Goal: Task Accomplishment & Management: Use online tool/utility

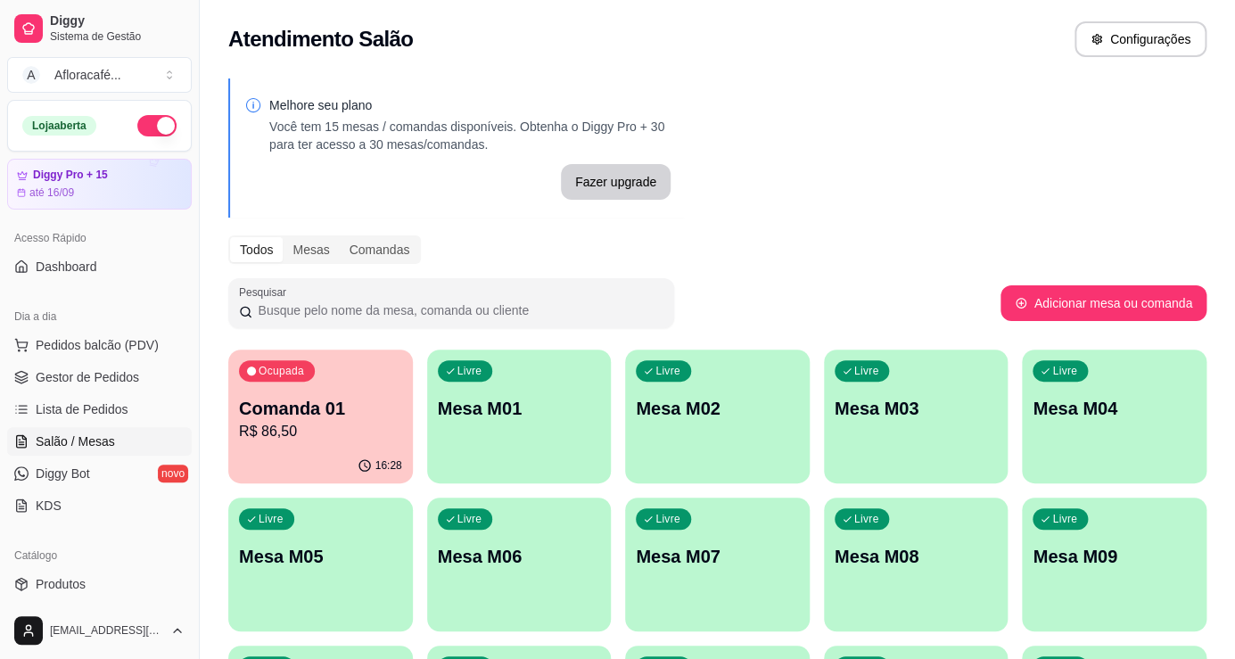
click at [370, 428] on p "R$ 86,50" at bounding box center [320, 431] width 163 height 21
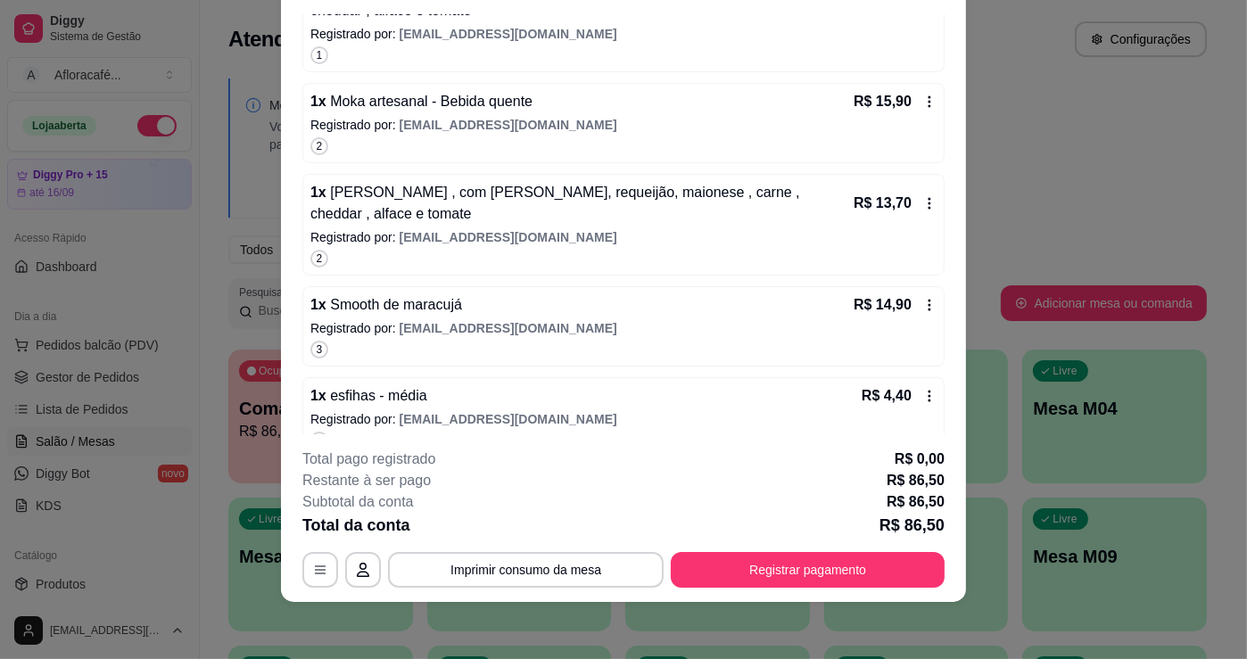
scroll to position [523, 0]
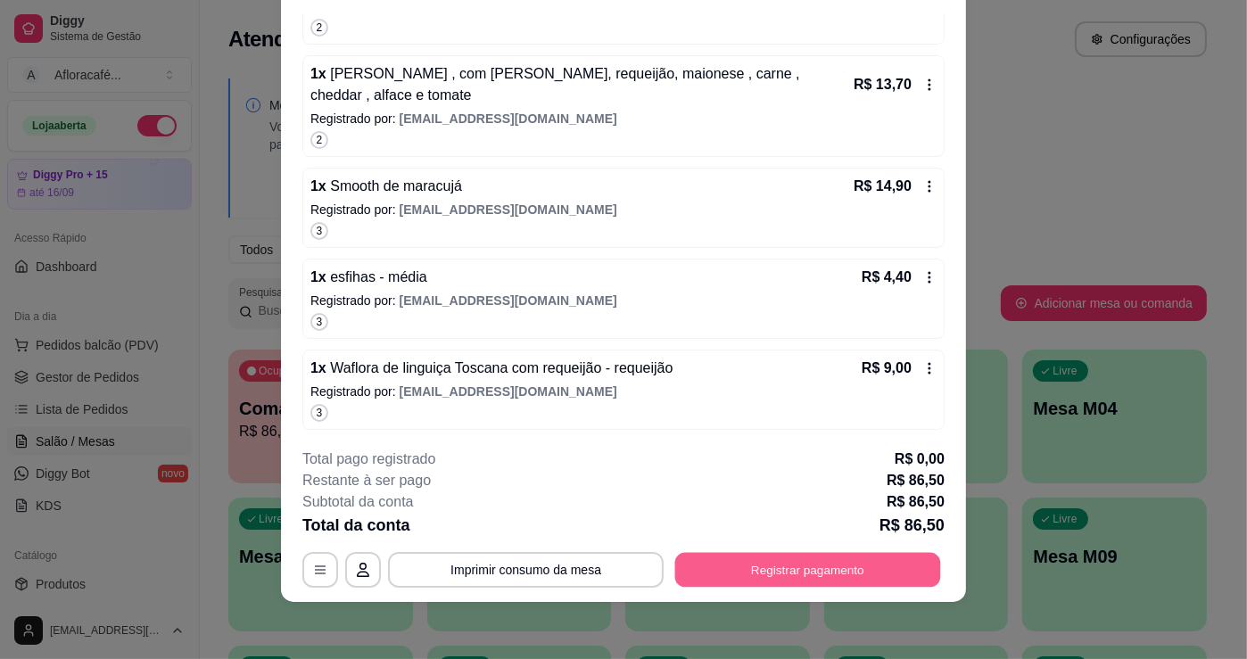
click at [811, 565] on button "Registrar pagamento" at bounding box center [808, 570] width 266 height 35
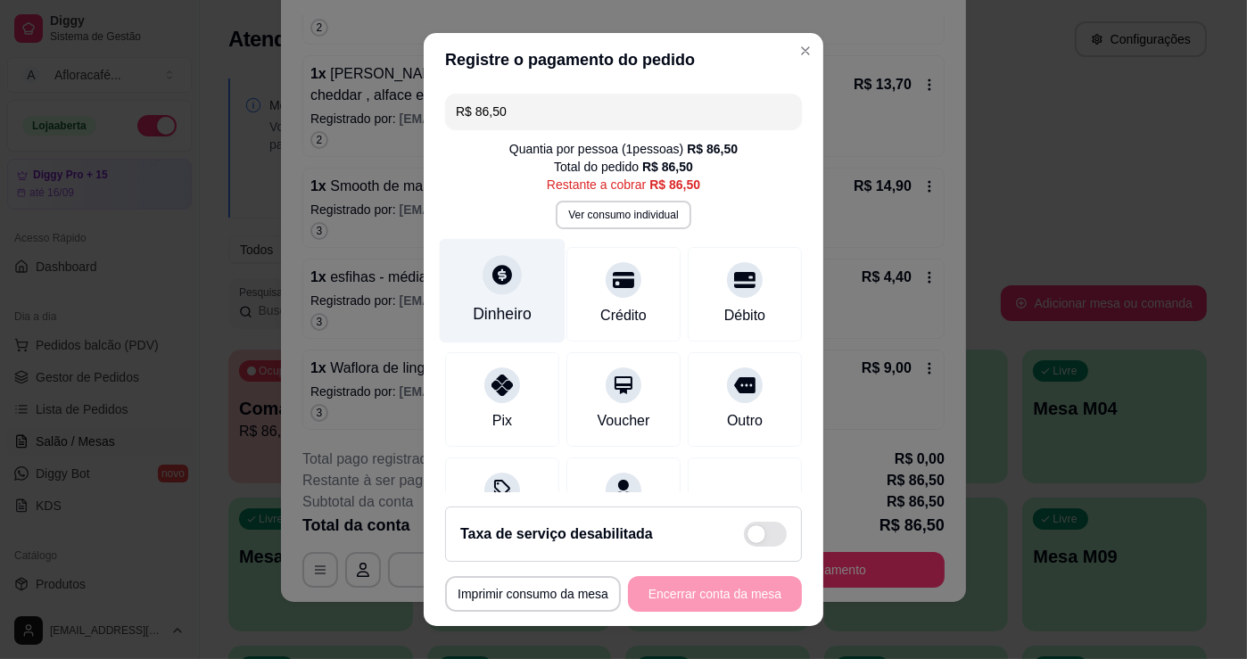
click at [535, 263] on div "Dinheiro" at bounding box center [503, 291] width 126 height 104
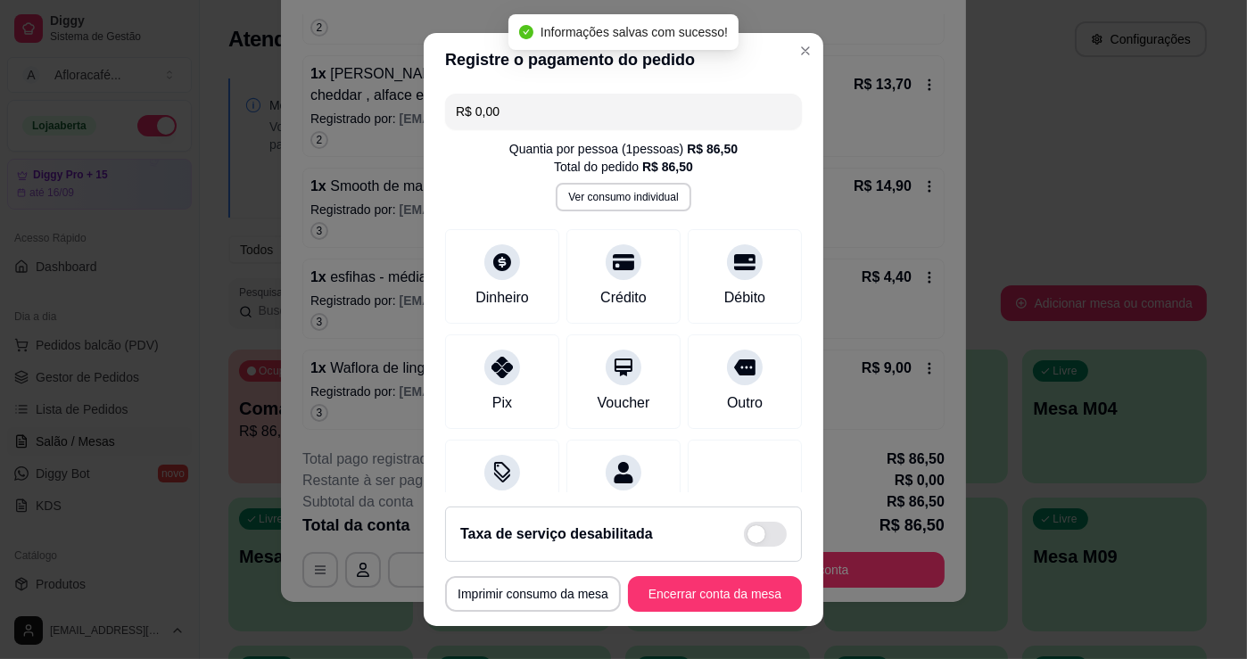
type input "R$ 0,00"
click at [722, 601] on button "Encerrar conta da mesa" at bounding box center [714, 594] width 169 height 35
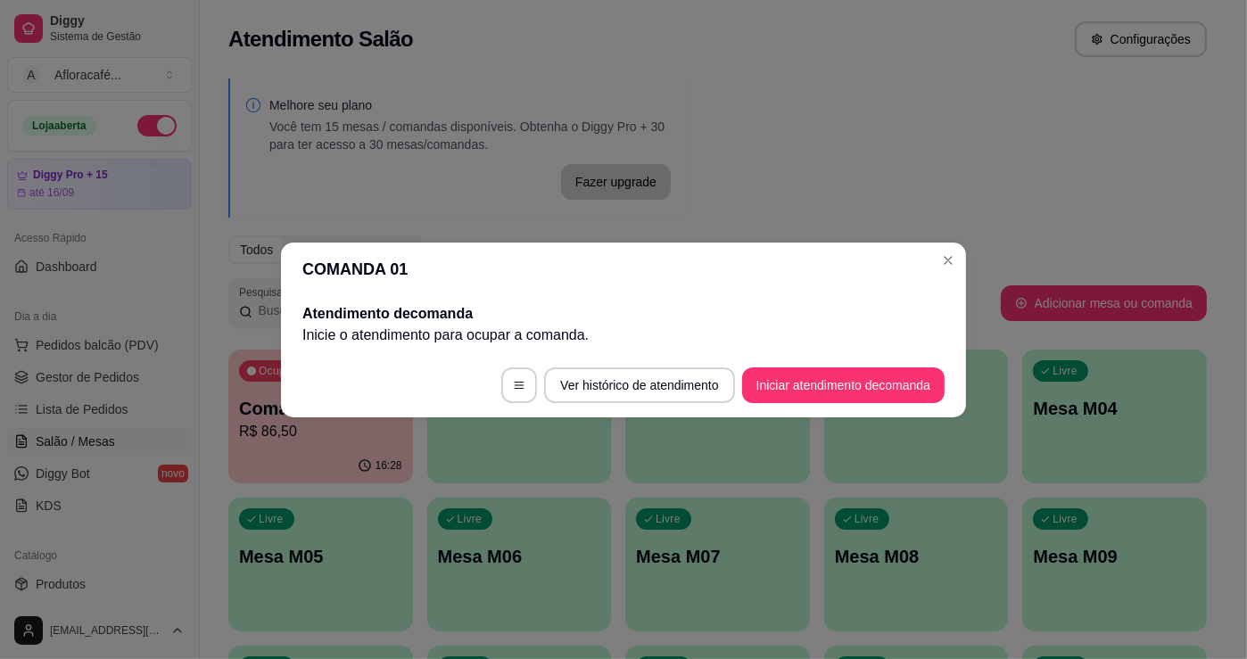
scroll to position [0, 0]
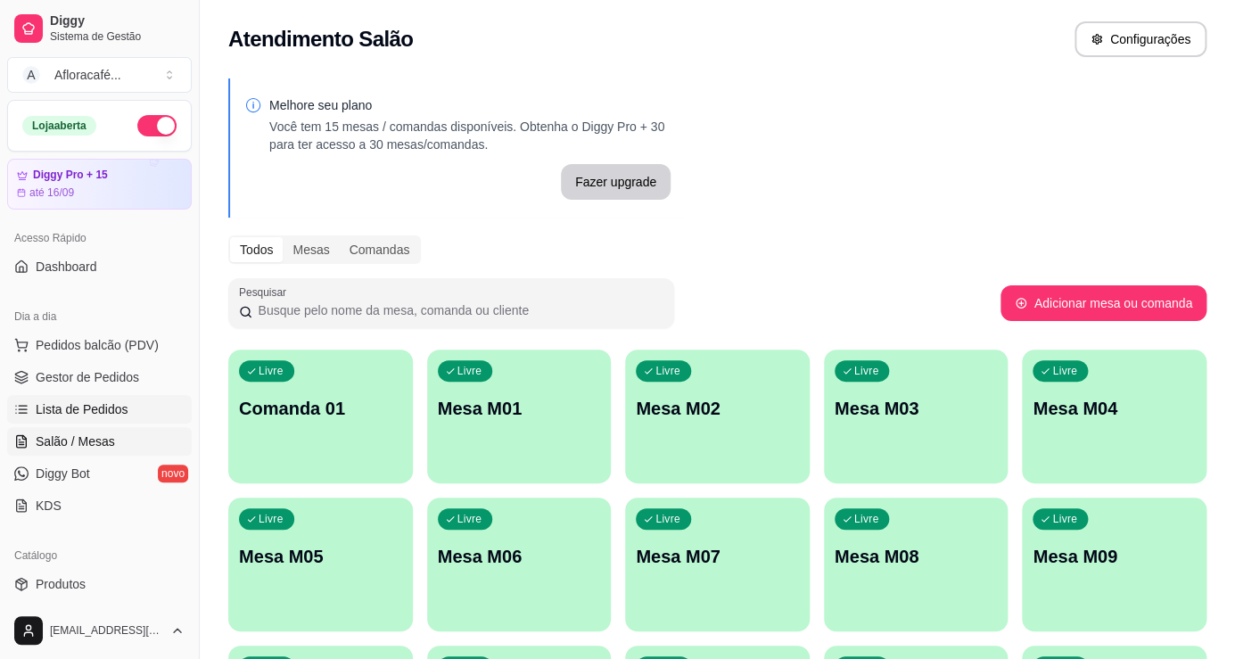
click at [91, 413] on span "Lista de Pedidos" at bounding box center [82, 409] width 93 height 18
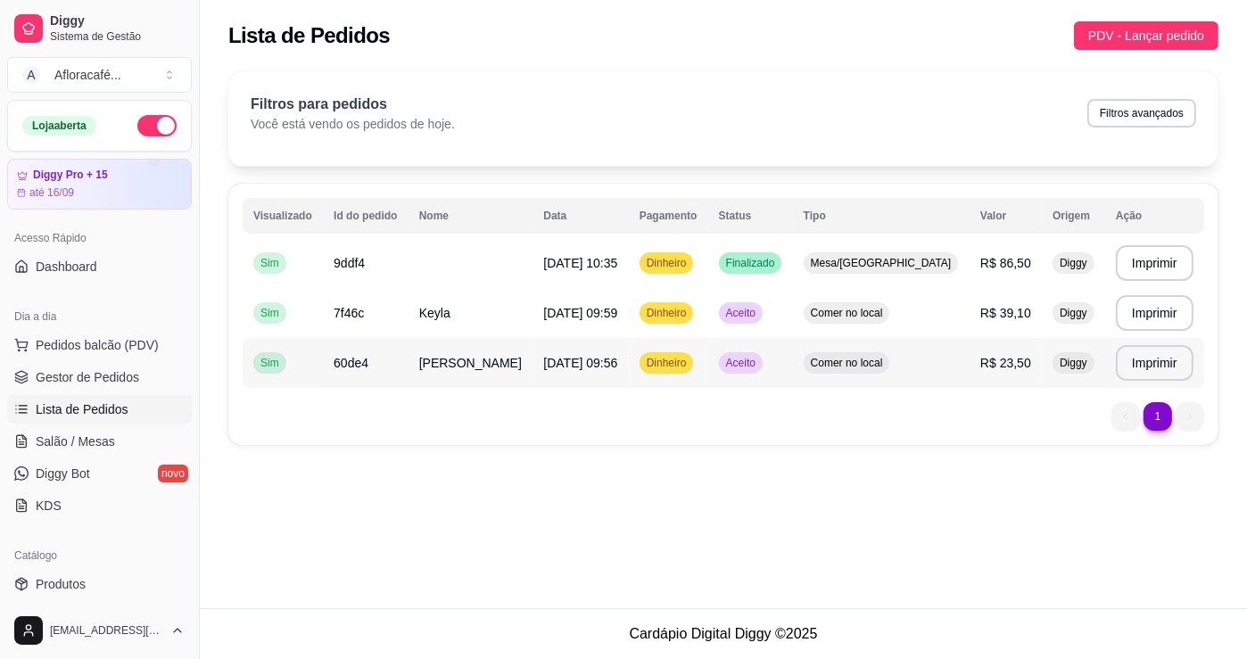
click at [488, 368] on td "[PERSON_NAME]" at bounding box center [470, 363] width 125 height 50
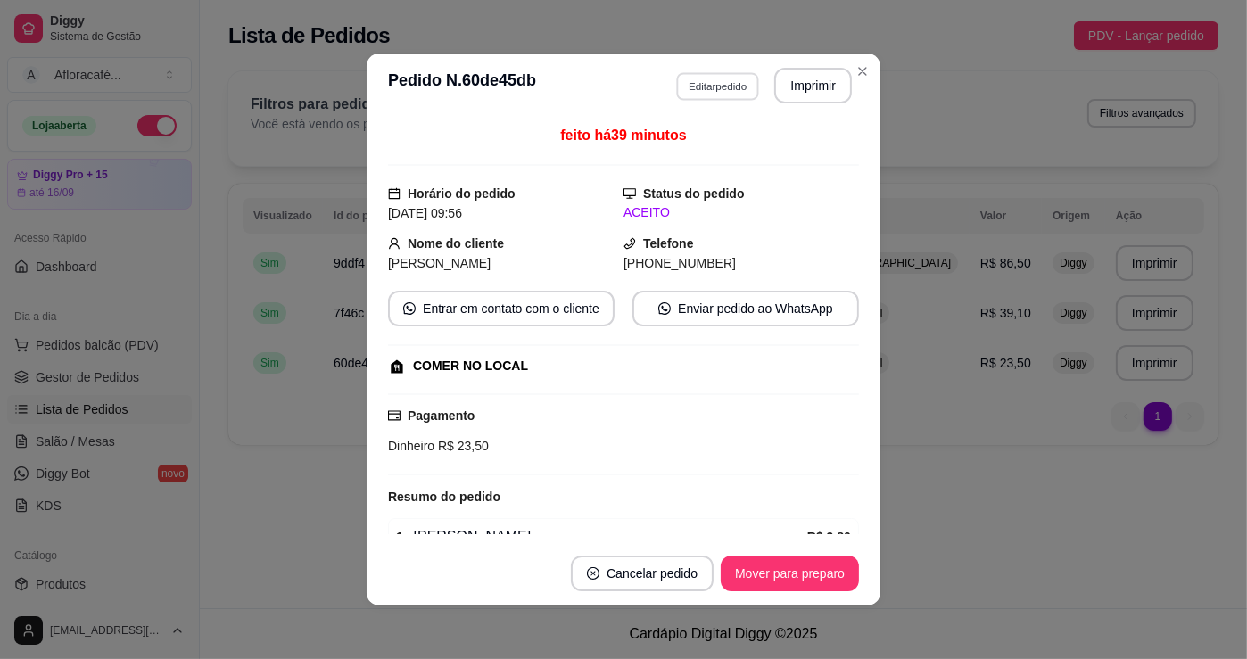
click at [714, 78] on button "Editar pedido" at bounding box center [717, 86] width 83 height 28
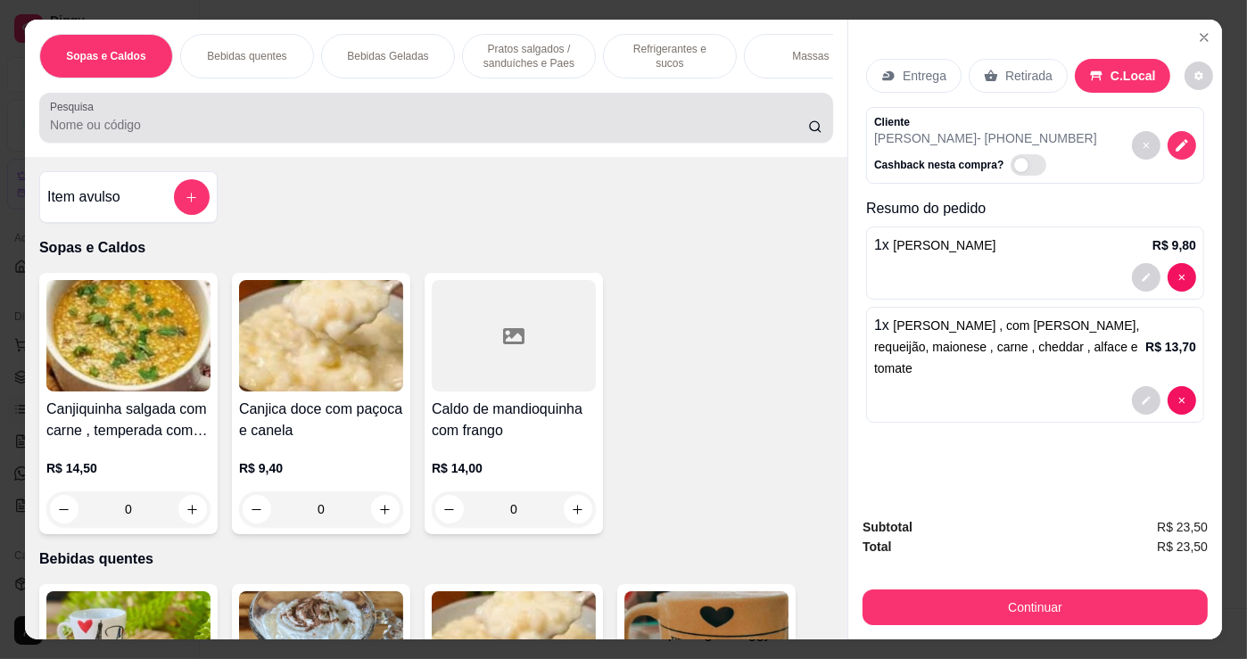
click at [504, 128] on input "Pesquisa" at bounding box center [429, 125] width 758 height 18
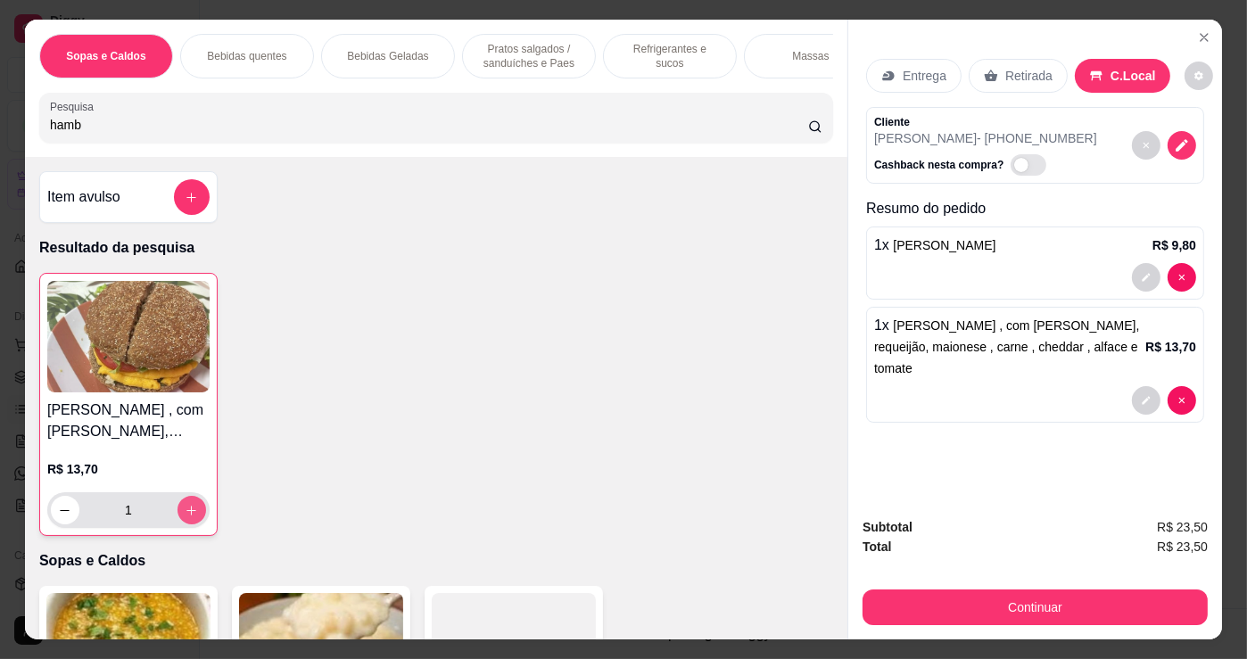
type input "hamb"
click at [177, 517] on button "increase-product-quantity" at bounding box center [191, 510] width 29 height 29
type input "2"
click at [1005, 573] on div "Subtotal R$ 37,20 Total R$ 37,20 Continuar" at bounding box center [1034, 571] width 345 height 108
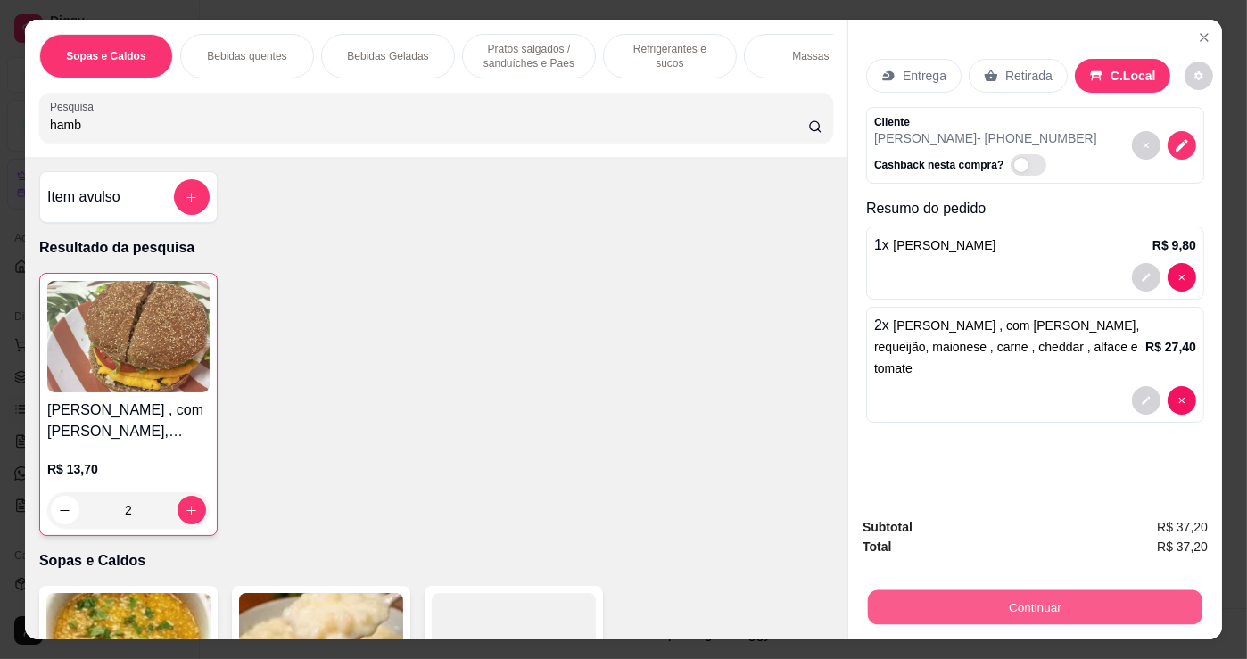
click at [999, 601] on button "Continuar" at bounding box center [1035, 606] width 334 height 35
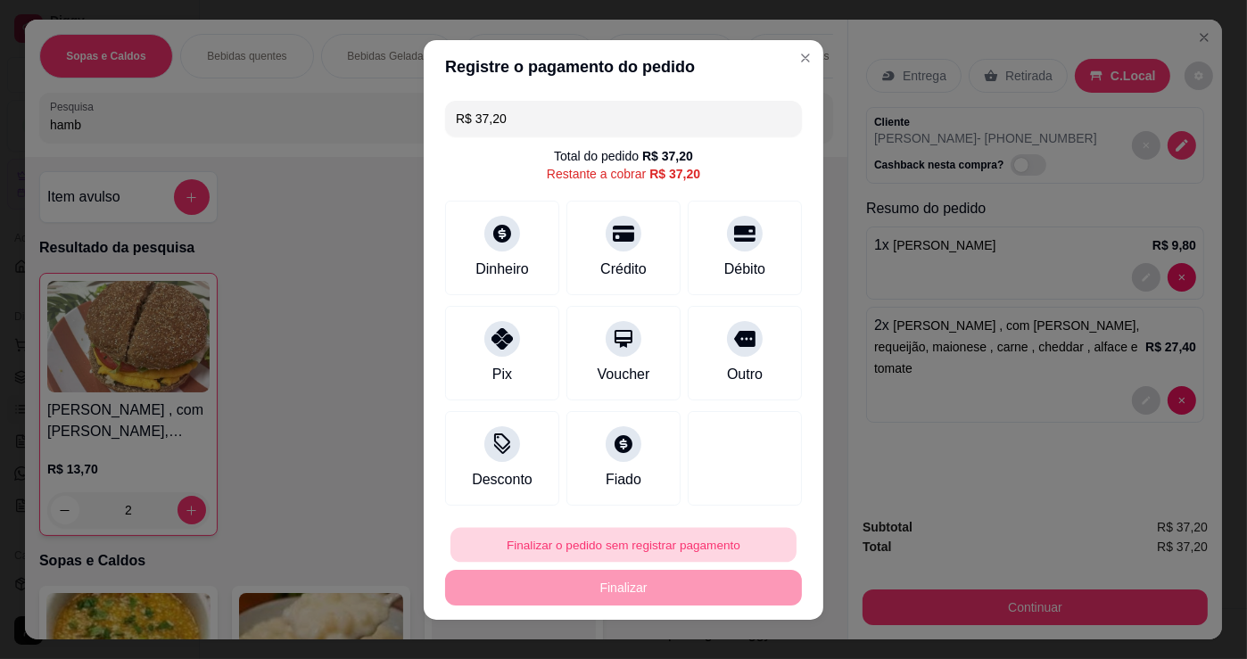
click at [553, 549] on button "Finalizar o pedido sem registrar pagamento" at bounding box center [623, 544] width 346 height 35
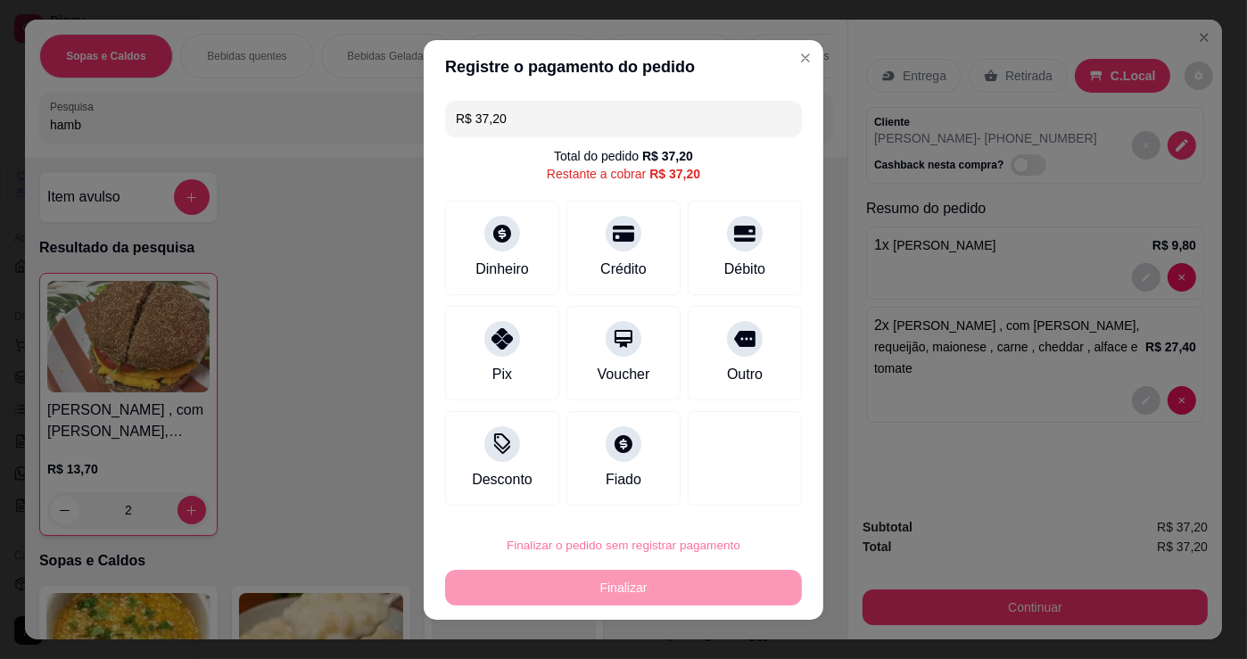
click at [737, 483] on button "Confirmar" at bounding box center [727, 494] width 66 height 28
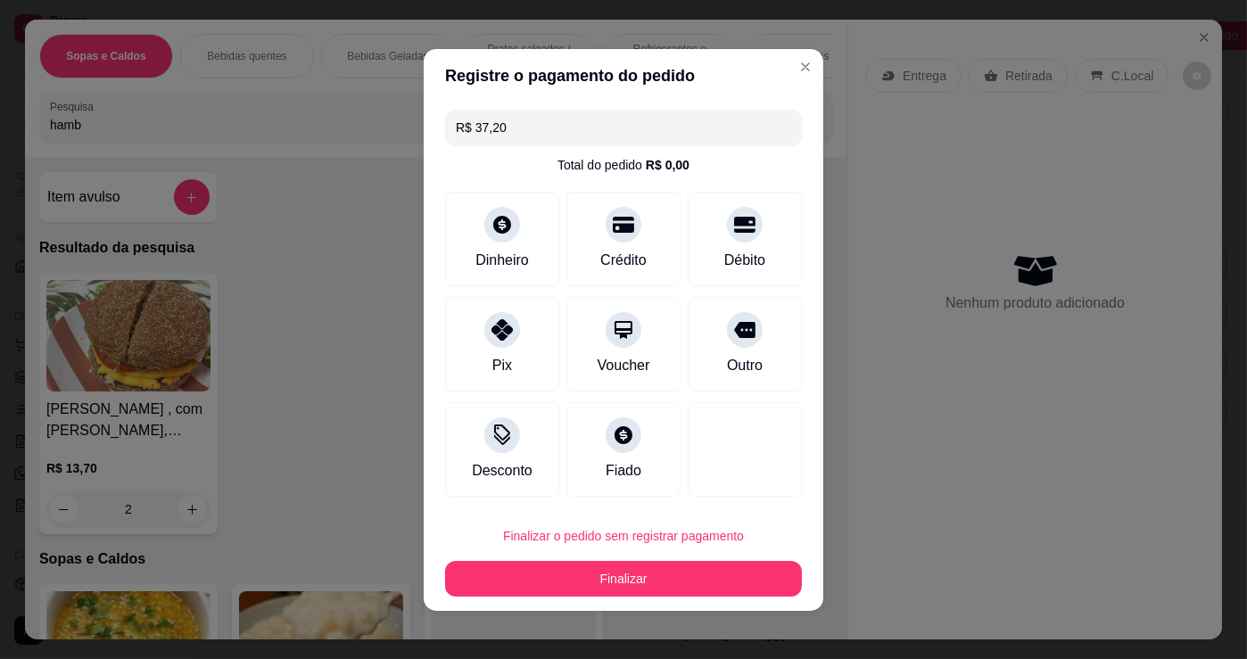
type input "0"
type input "R$ 0,00"
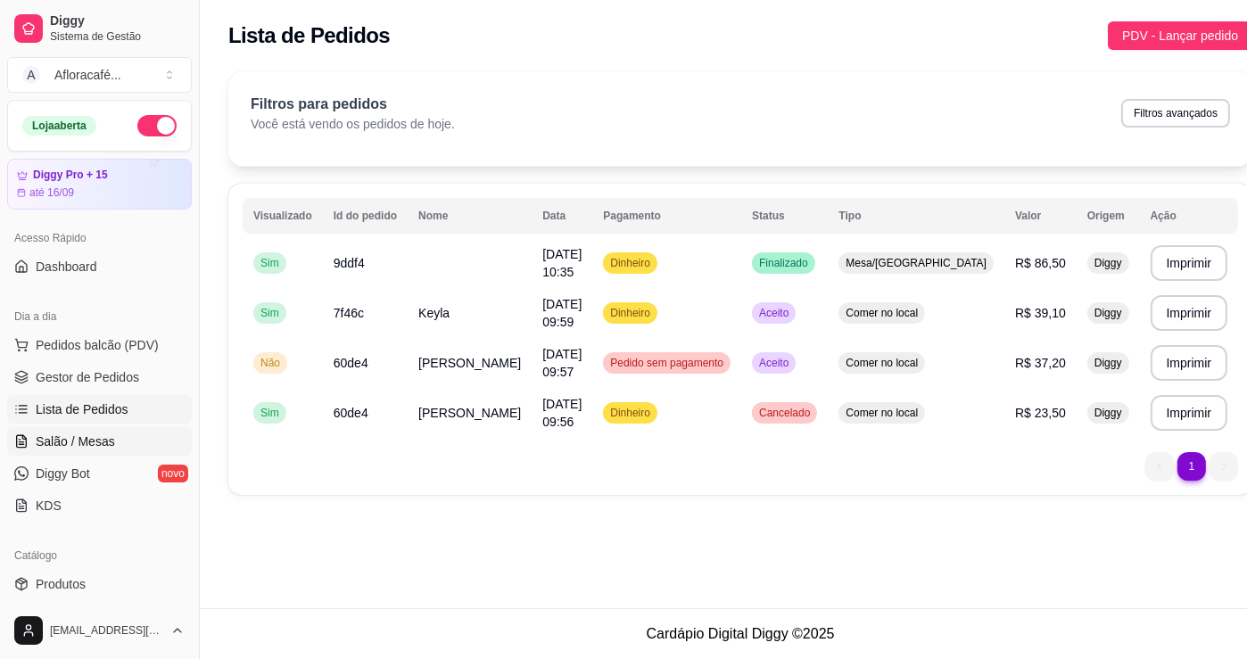
click at [112, 445] on link "Salão / Mesas" at bounding box center [99, 441] width 185 height 29
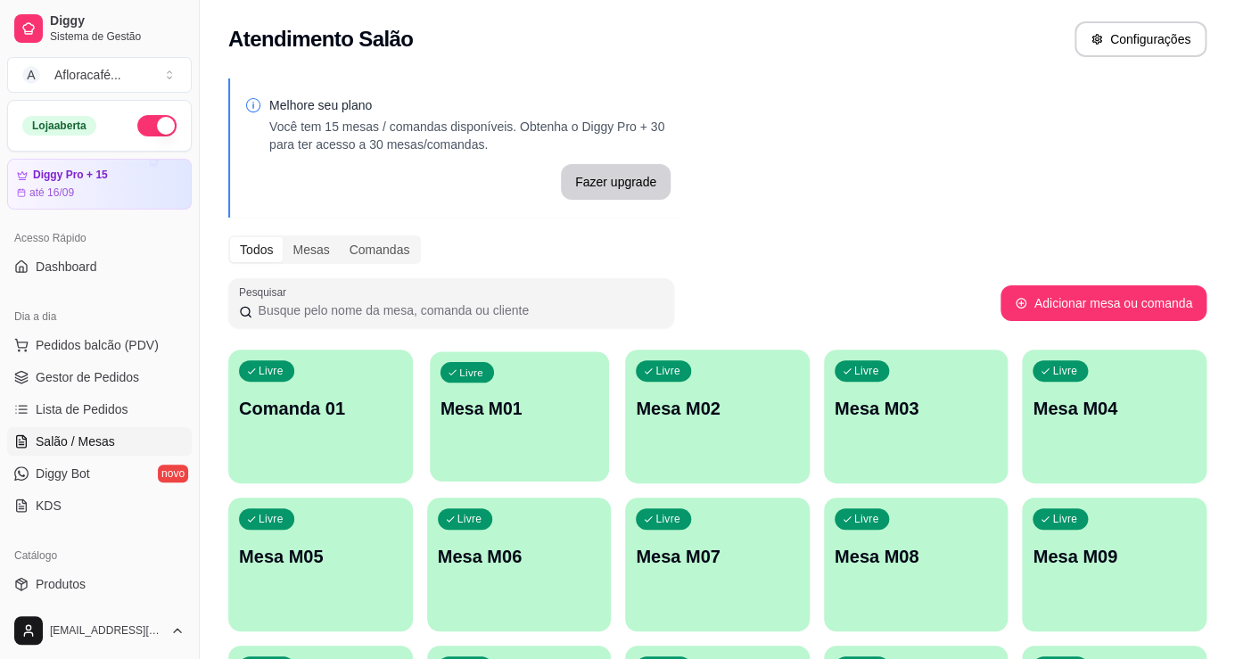
click at [488, 410] on p "Mesa M01" at bounding box center [519, 409] width 158 height 24
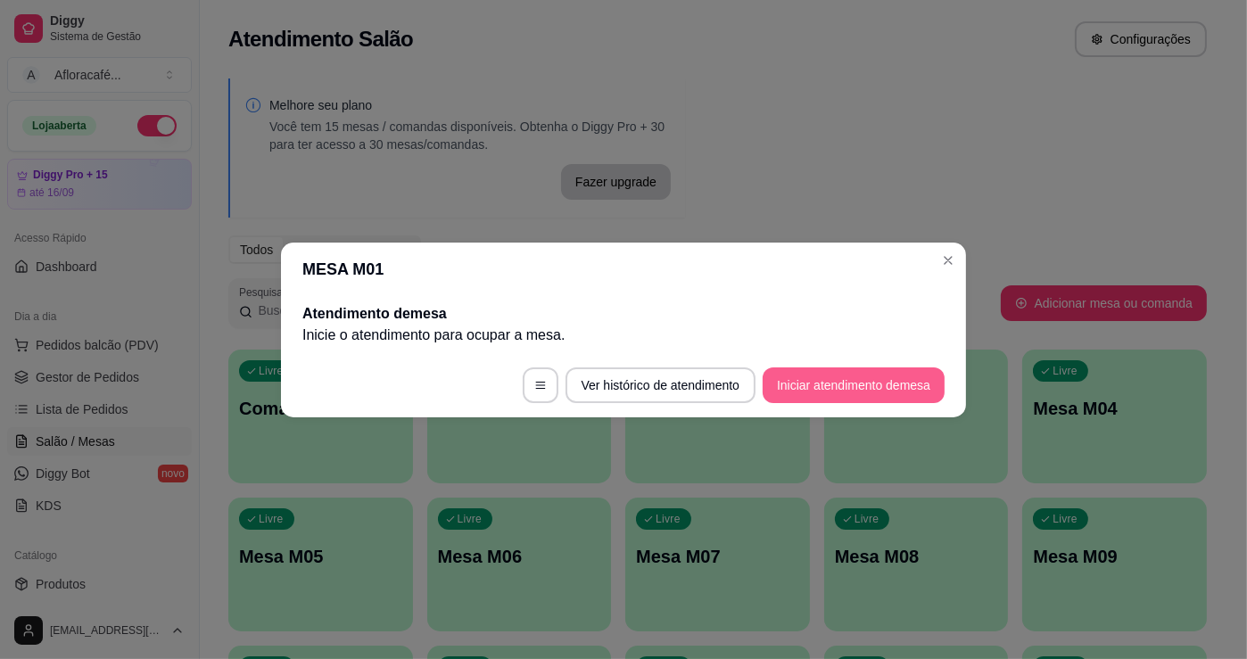
click at [893, 382] on button "Iniciar atendimento de mesa" at bounding box center [853, 385] width 182 height 36
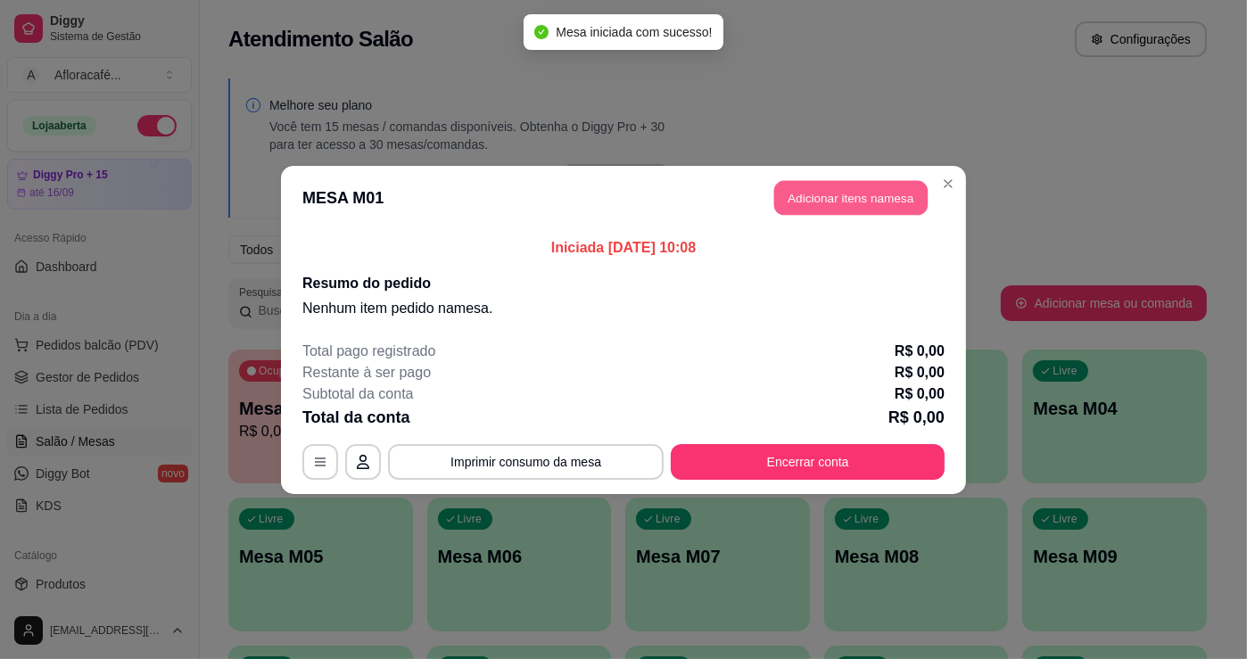
click at [882, 195] on button "Adicionar itens na mesa" at bounding box center [850, 197] width 153 height 35
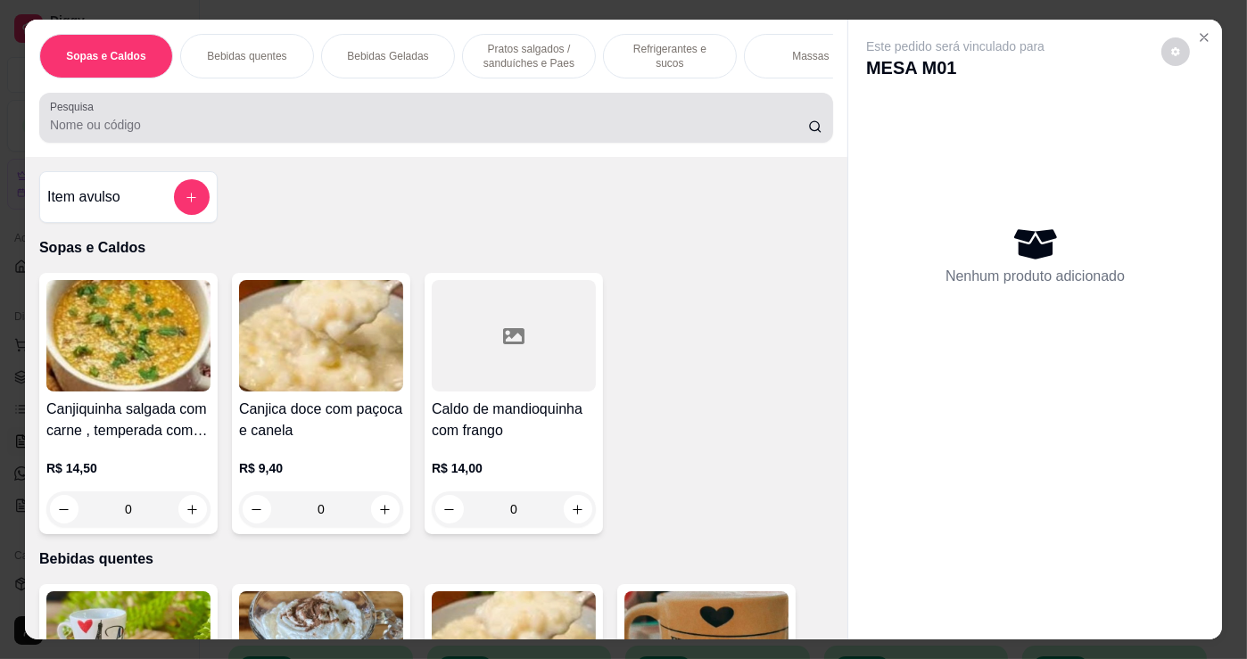
click at [631, 116] on div at bounding box center [436, 118] width 772 height 36
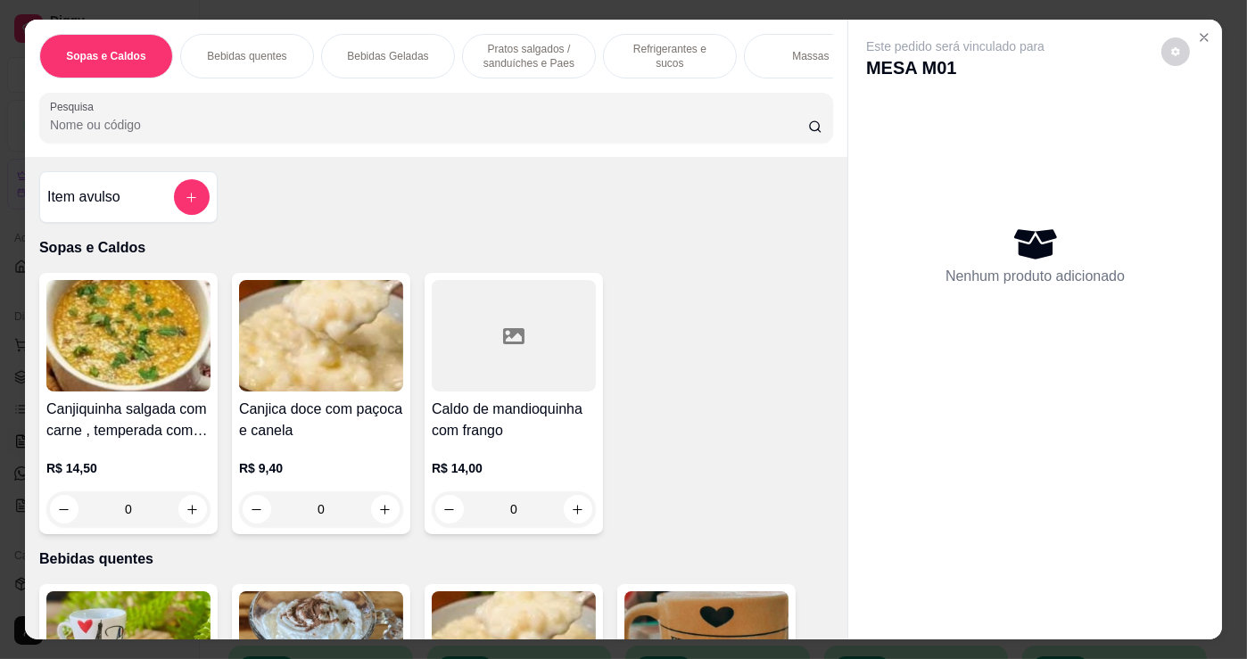
click at [577, 126] on input "Pesquisa" at bounding box center [429, 125] width 758 height 18
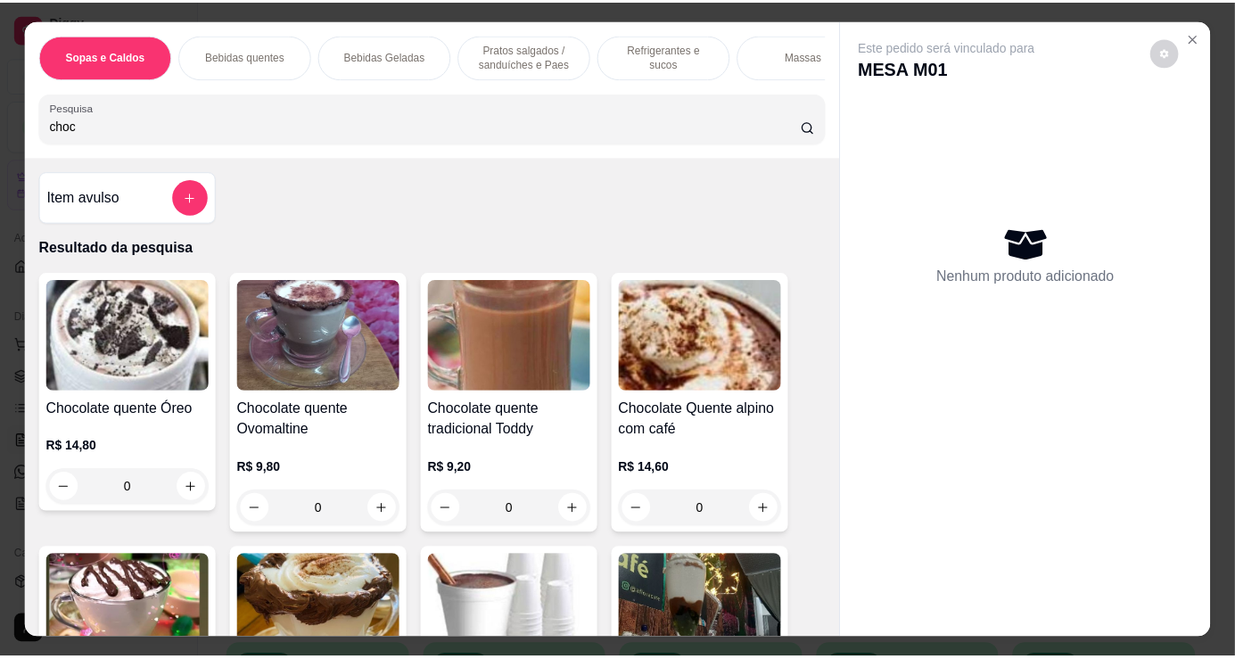
scroll to position [243, 0]
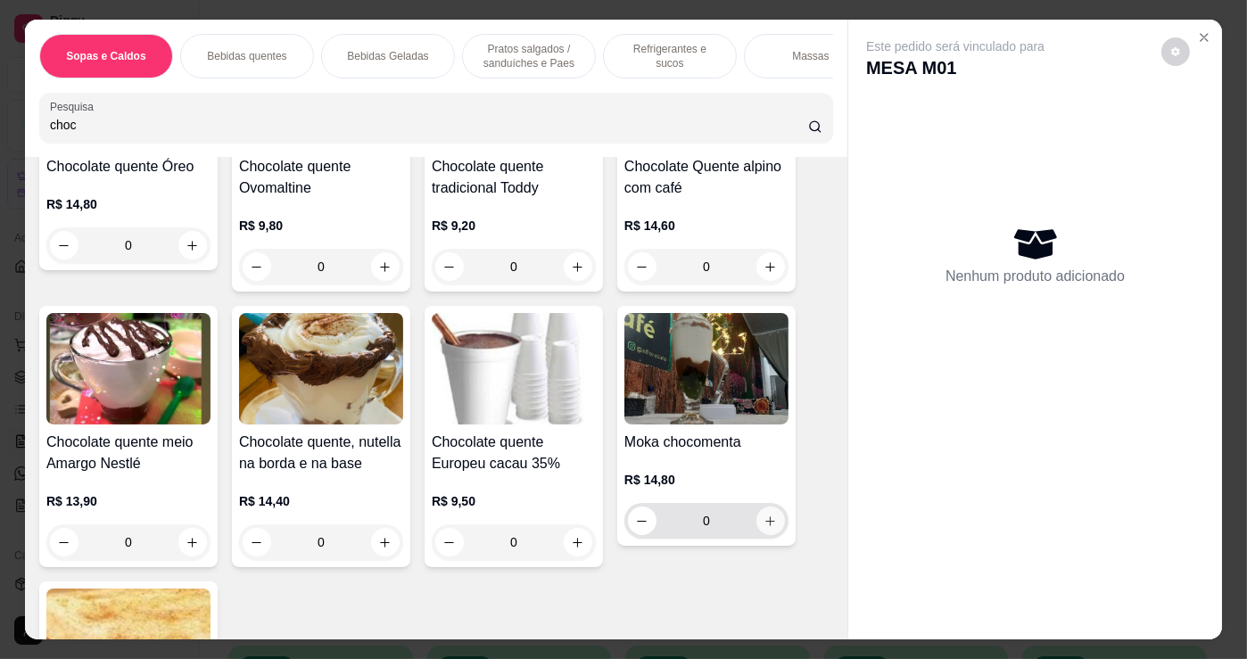
type input "choc"
click at [771, 537] on div "0" at bounding box center [706, 521] width 157 height 36
type input "1"
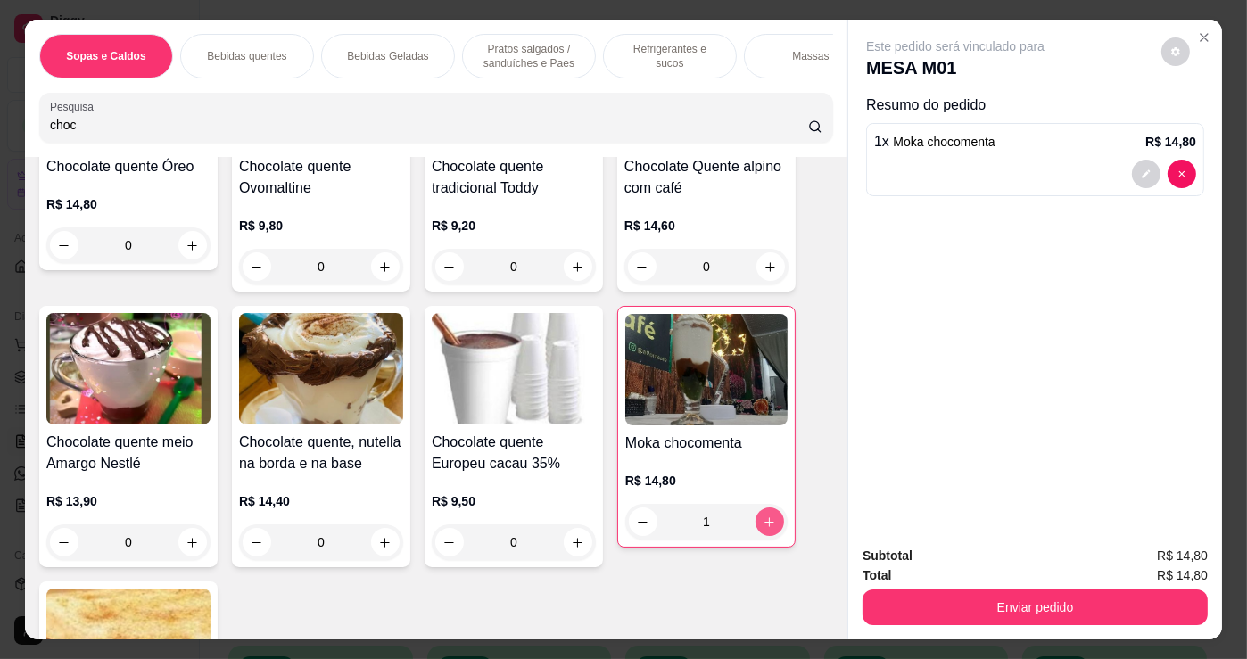
click at [767, 533] on button "increase-product-quantity" at bounding box center [769, 521] width 29 height 29
type input "2"
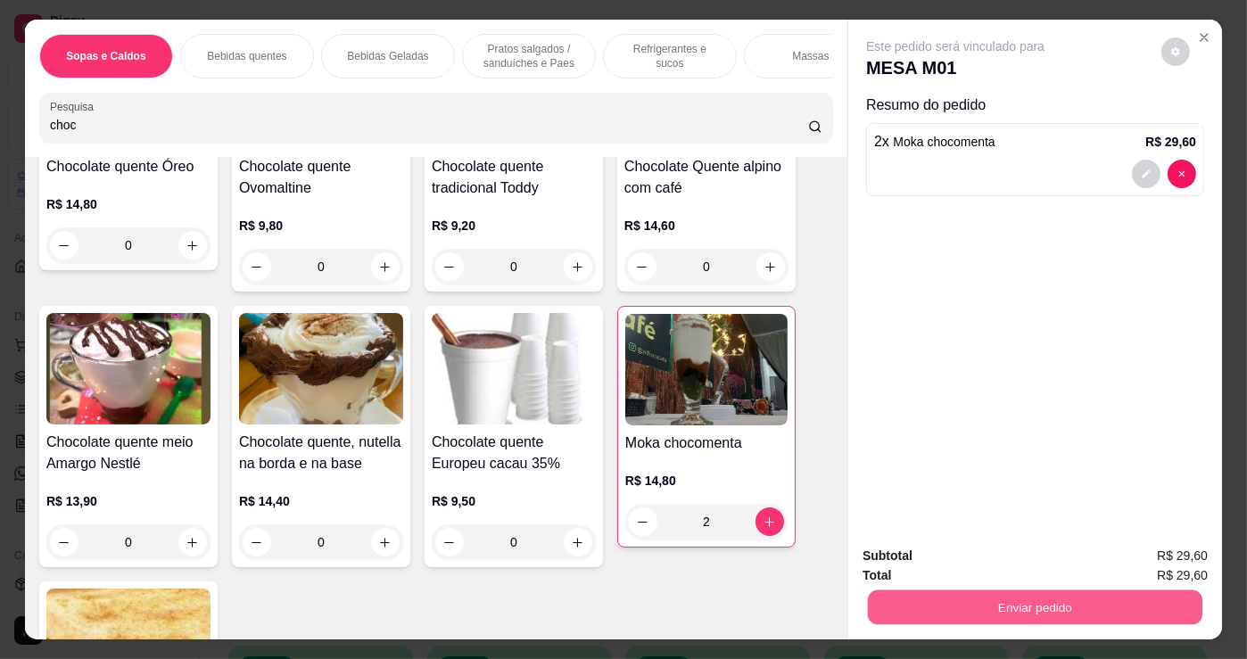
click at [1062, 595] on button "Enviar pedido" at bounding box center [1035, 606] width 334 height 35
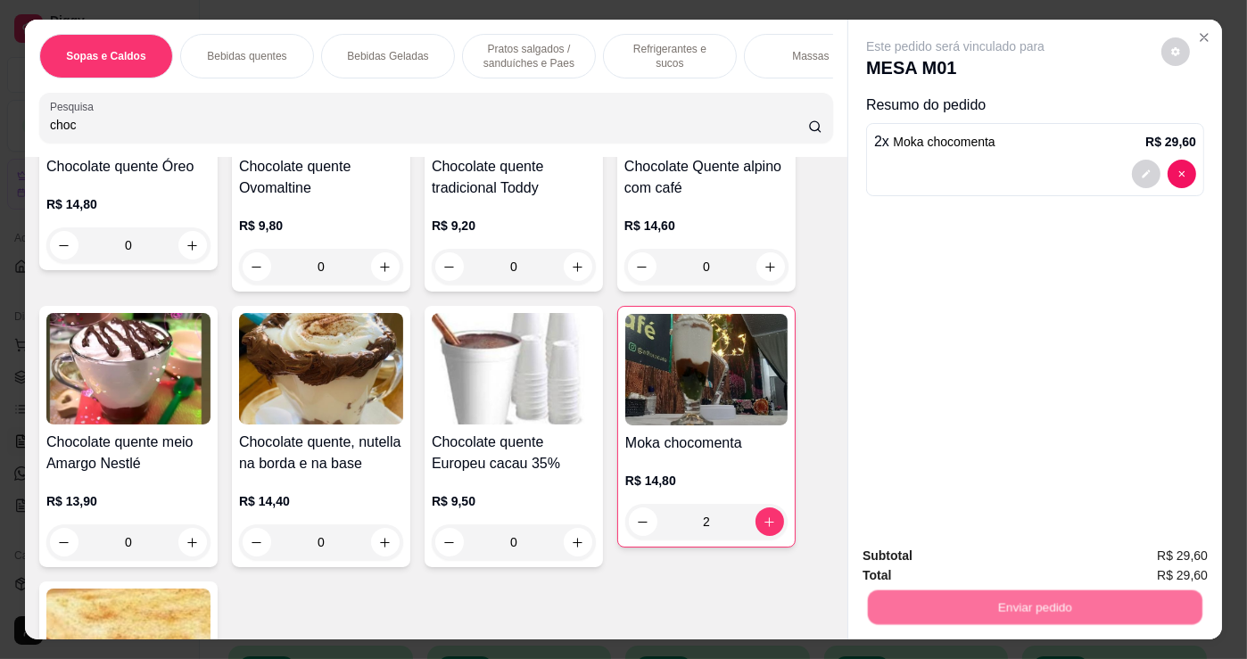
click at [1007, 553] on button "Não registrar e enviar pedido" at bounding box center [976, 556] width 180 height 33
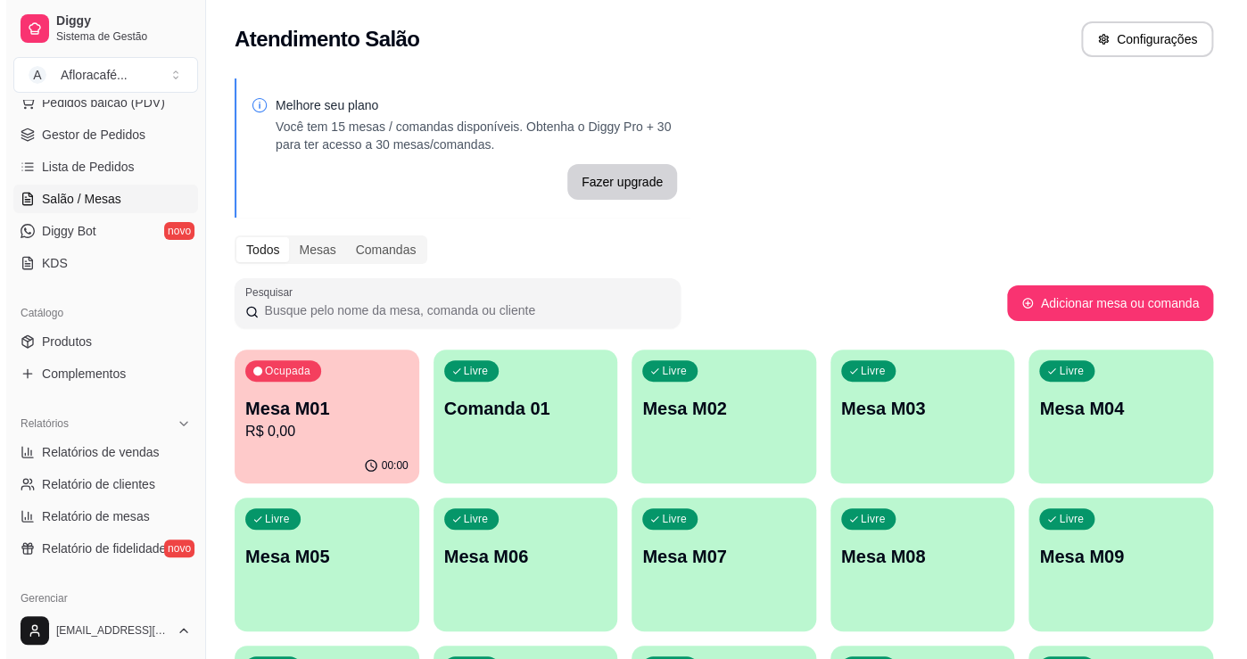
scroll to position [0, 0]
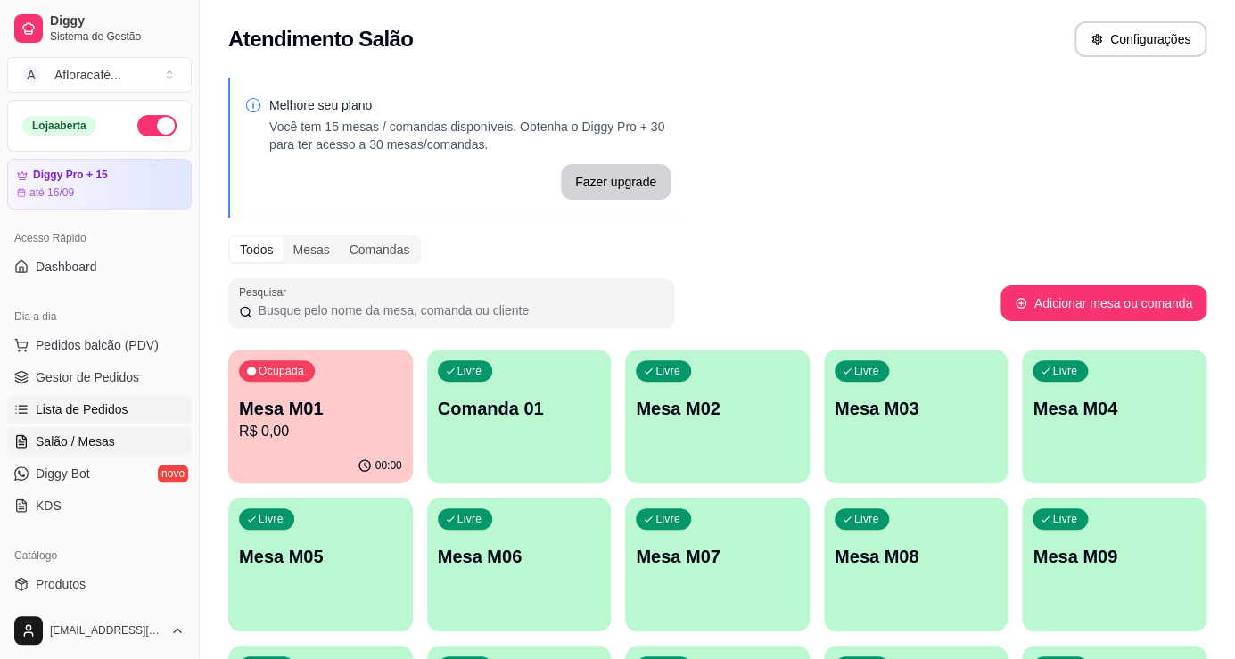
click at [109, 408] on span "Lista de Pedidos" at bounding box center [82, 409] width 93 height 18
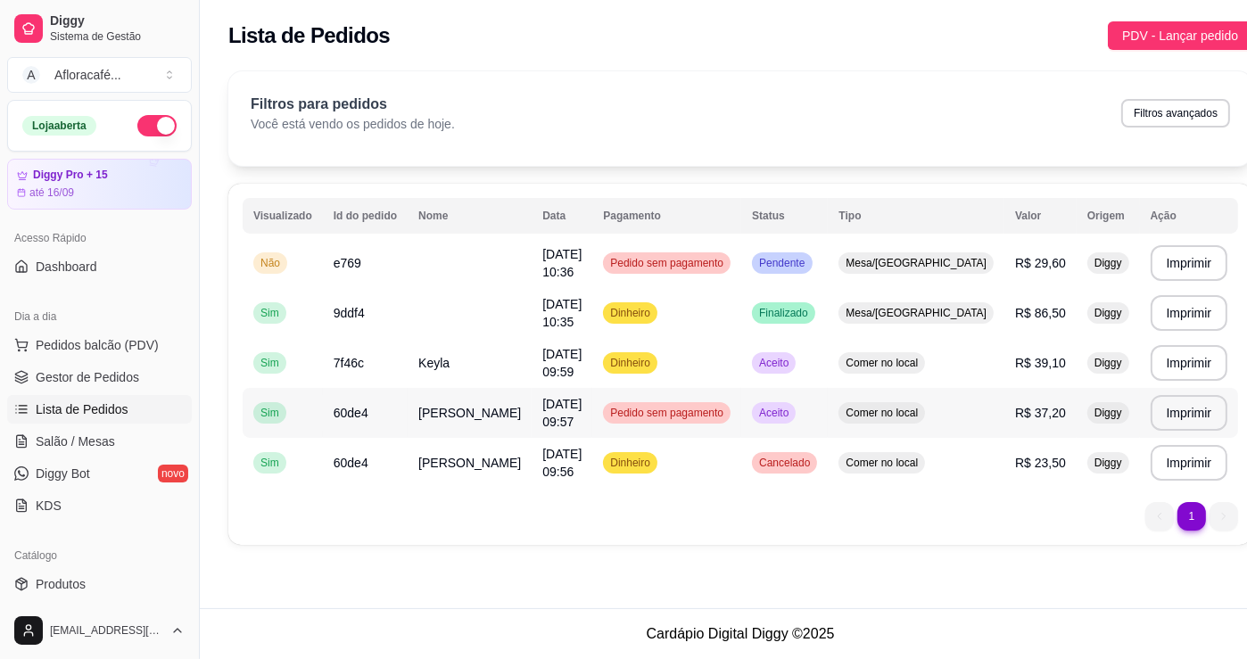
click at [438, 403] on td "[PERSON_NAME]" at bounding box center [470, 413] width 124 height 50
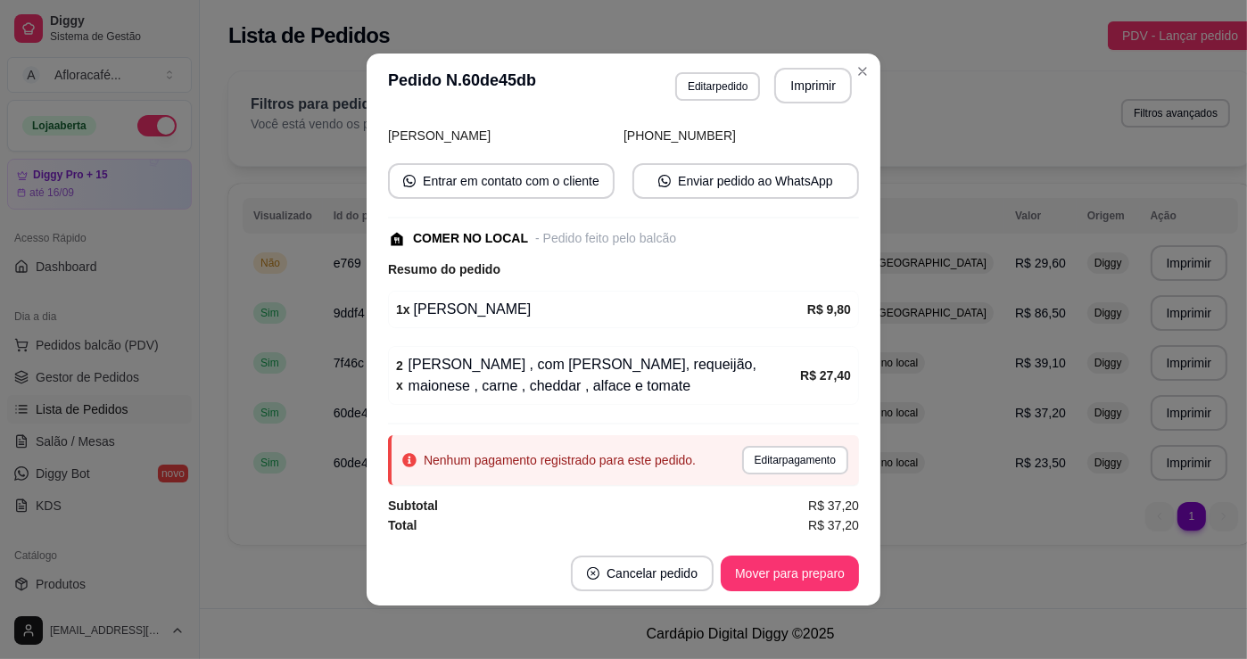
scroll to position [3, 0]
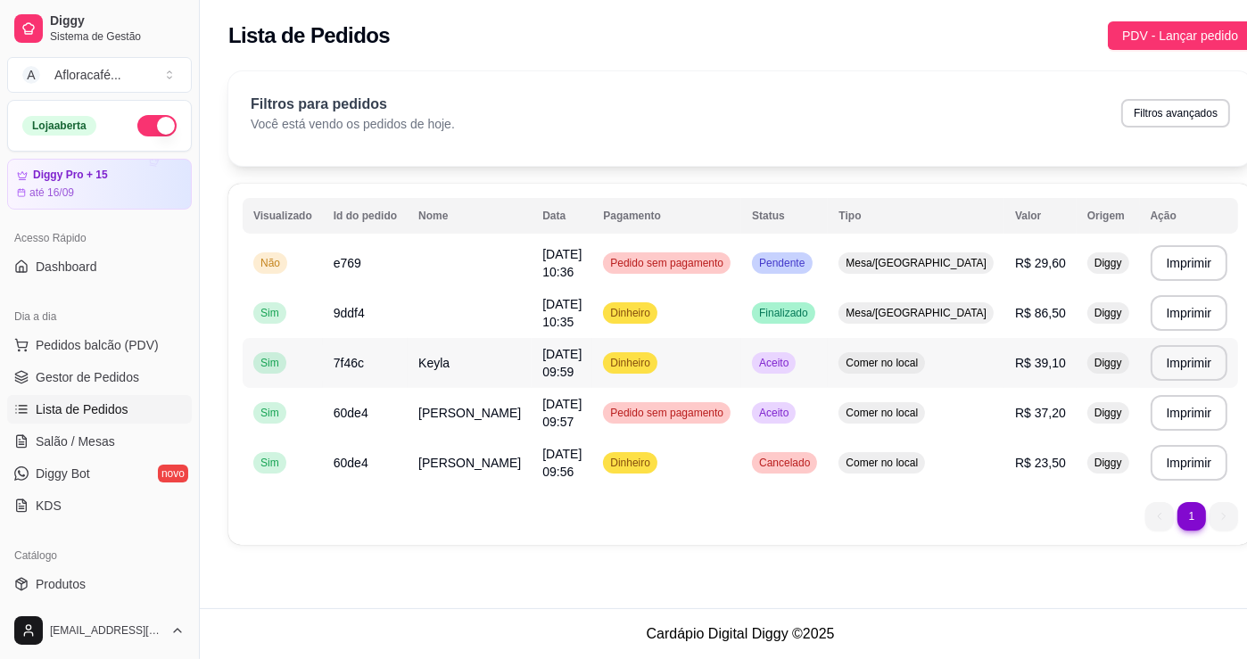
click at [457, 362] on td "Keyla" at bounding box center [470, 363] width 124 height 50
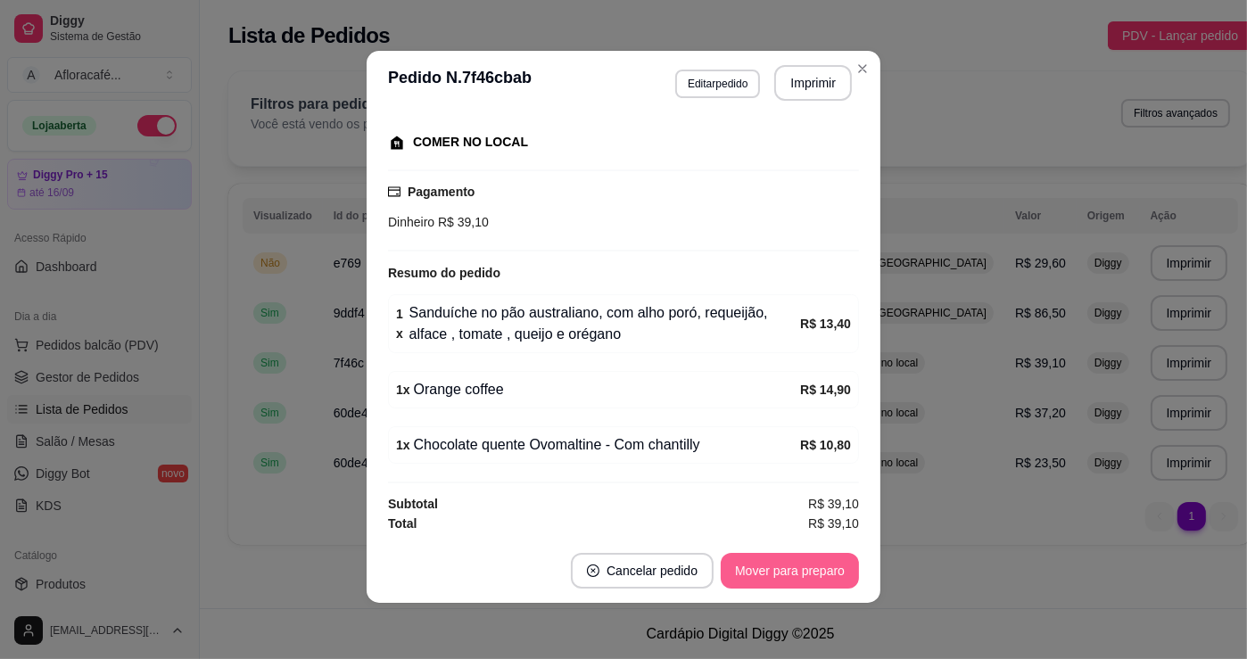
click at [794, 573] on button "Mover para preparo" at bounding box center [790, 571] width 138 height 36
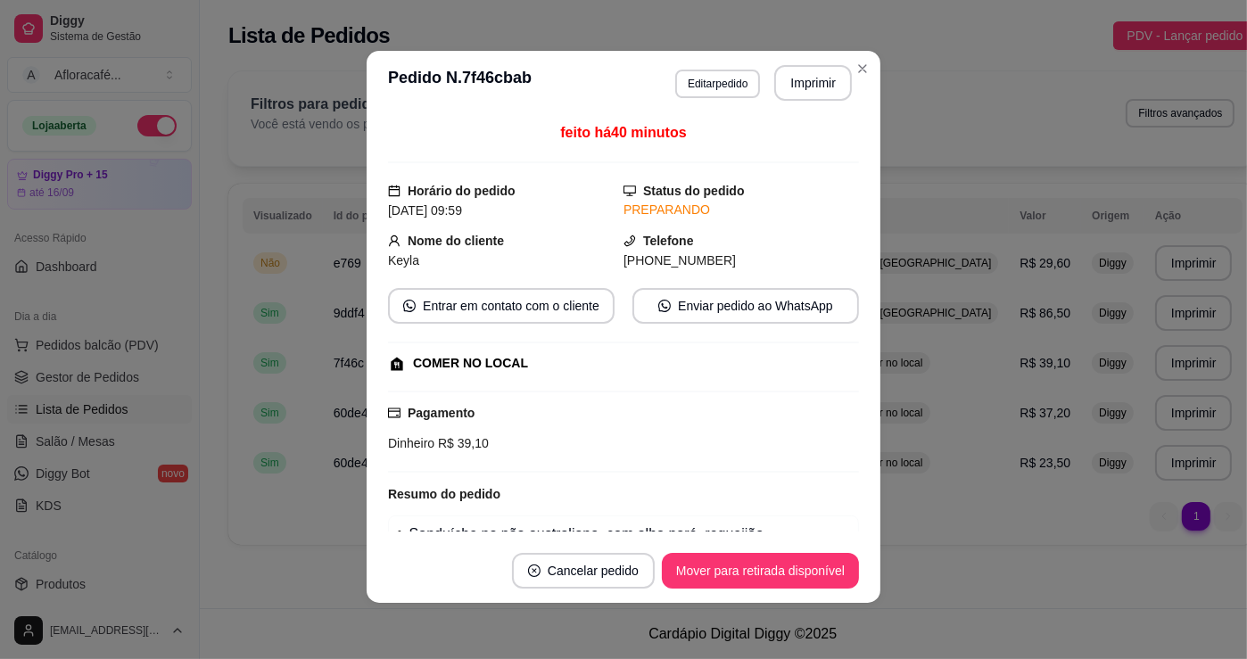
scroll to position [0, 0]
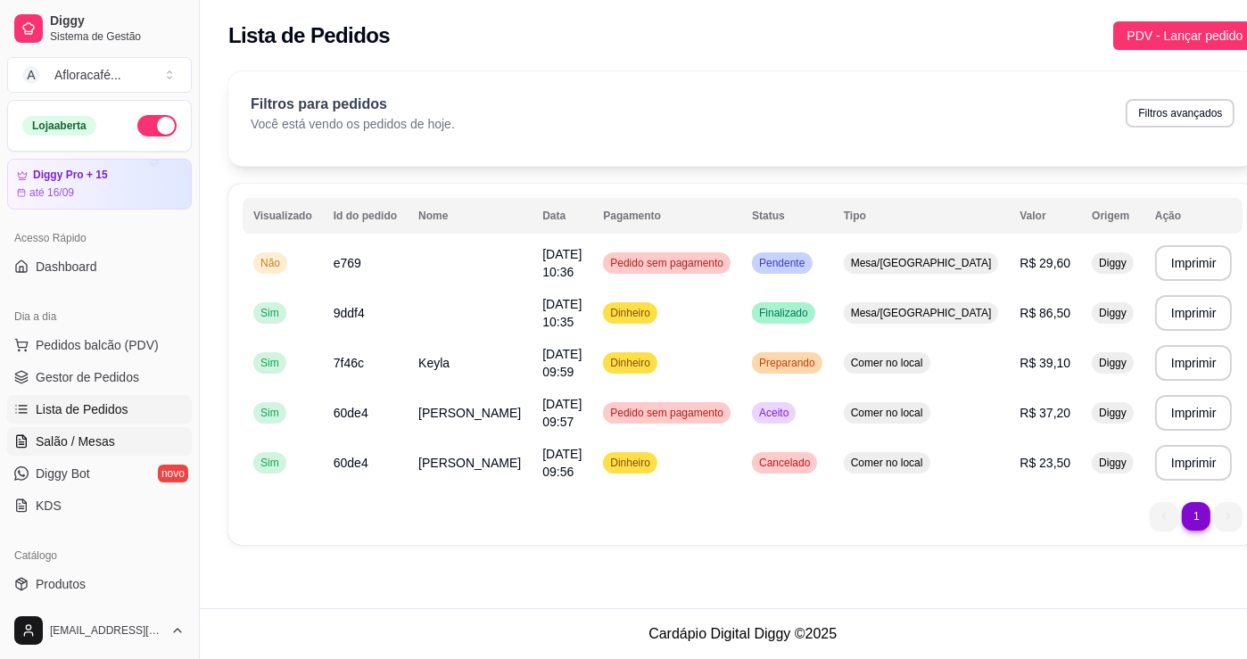
click at [69, 449] on span "Salão / Mesas" at bounding box center [75, 441] width 79 height 18
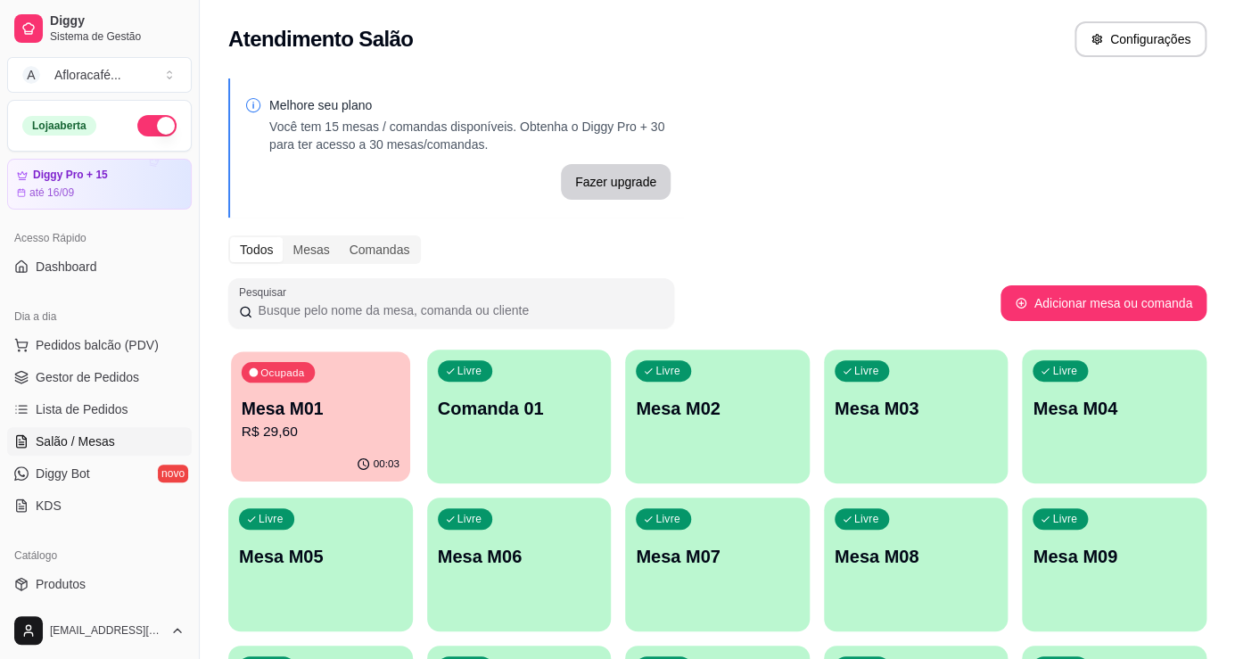
click at [310, 453] on div "00:03" at bounding box center [320, 465] width 178 height 34
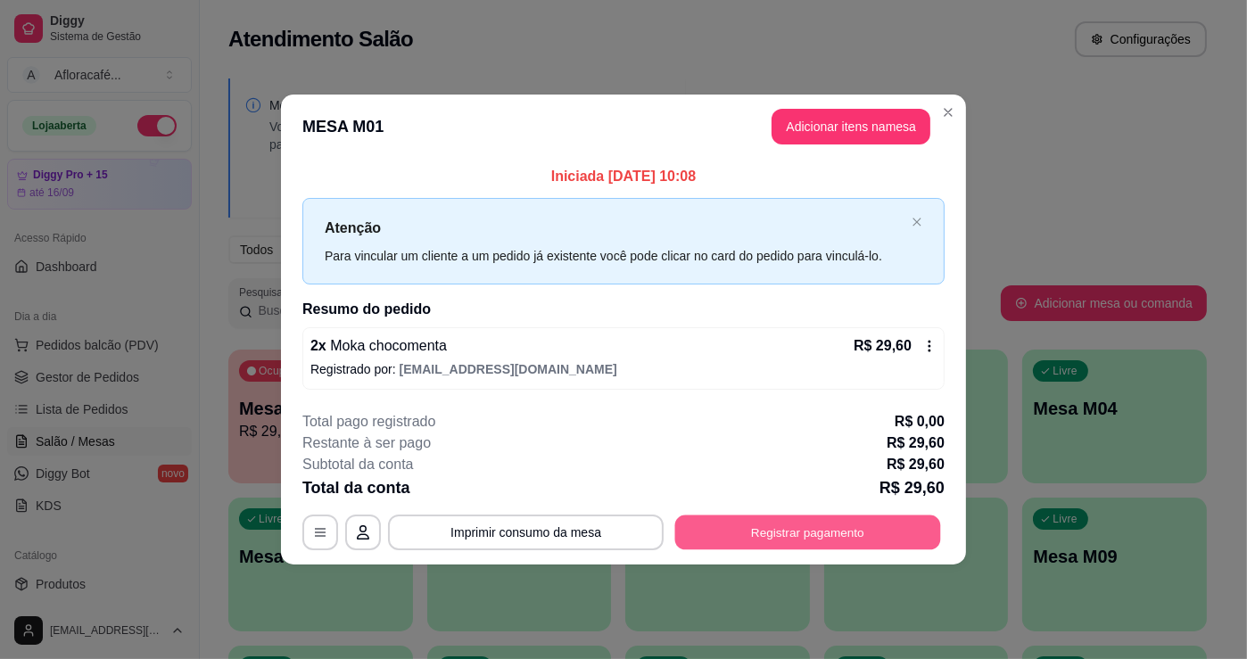
click at [807, 516] on button "Registrar pagamento" at bounding box center [808, 532] width 266 height 35
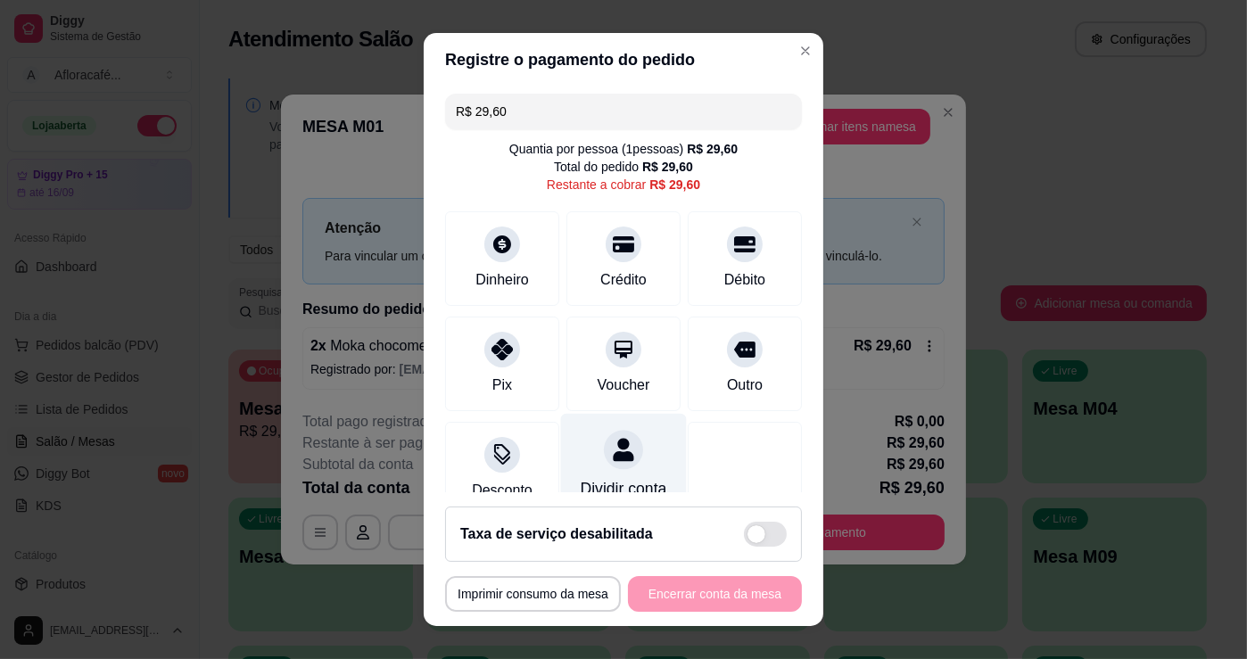
click at [622, 454] on div at bounding box center [623, 449] width 39 height 39
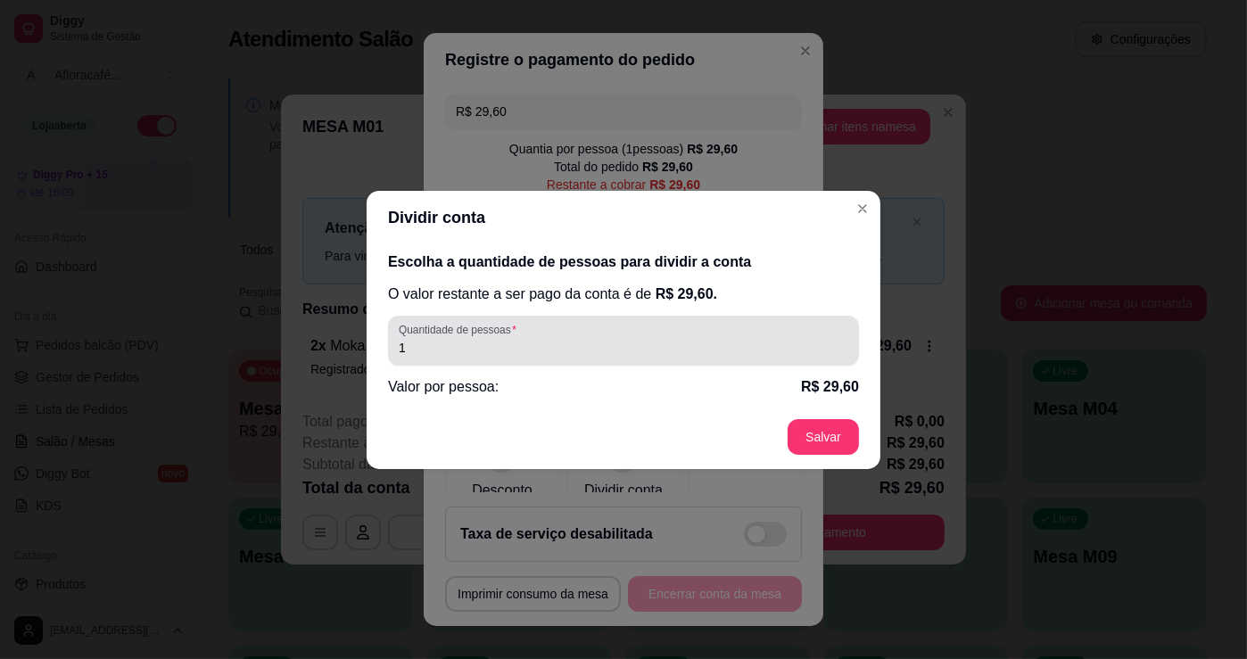
click at [775, 334] on div "1" at bounding box center [623, 341] width 449 height 36
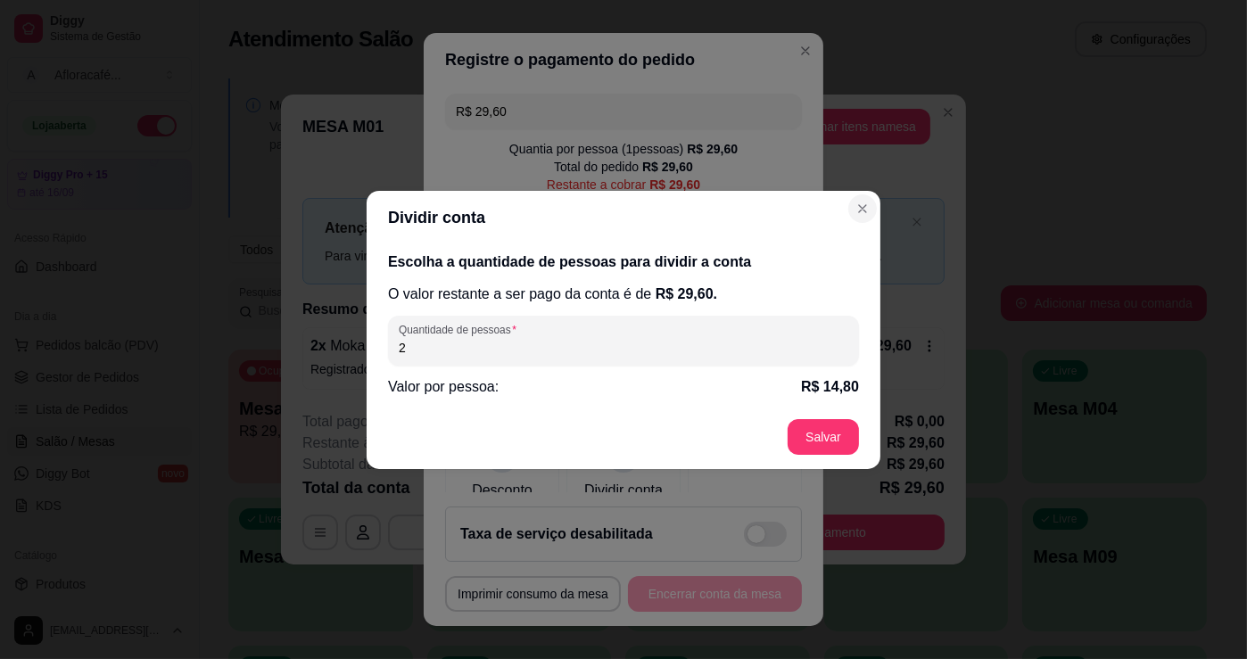
type input "2"
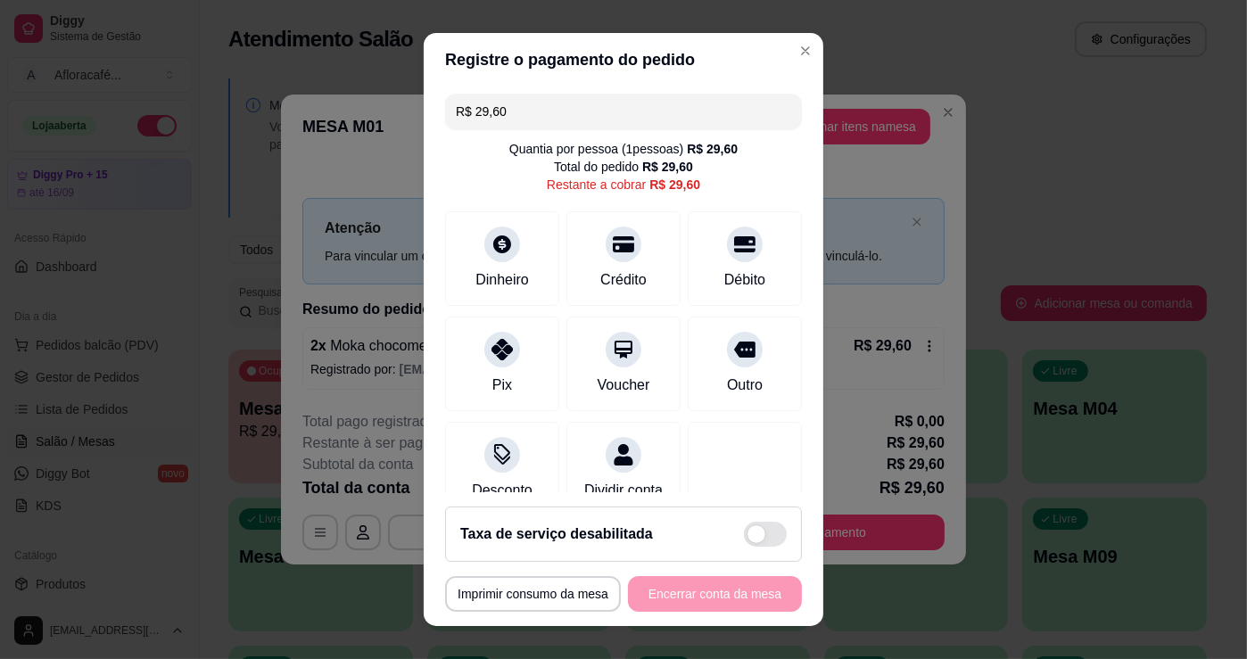
click at [721, 140] on div "Quantia por pessoa ( 1 pessoas) R$ 29,60 Total do pedido R$ 29,60 Restante a co…" at bounding box center [623, 167] width 357 height 54
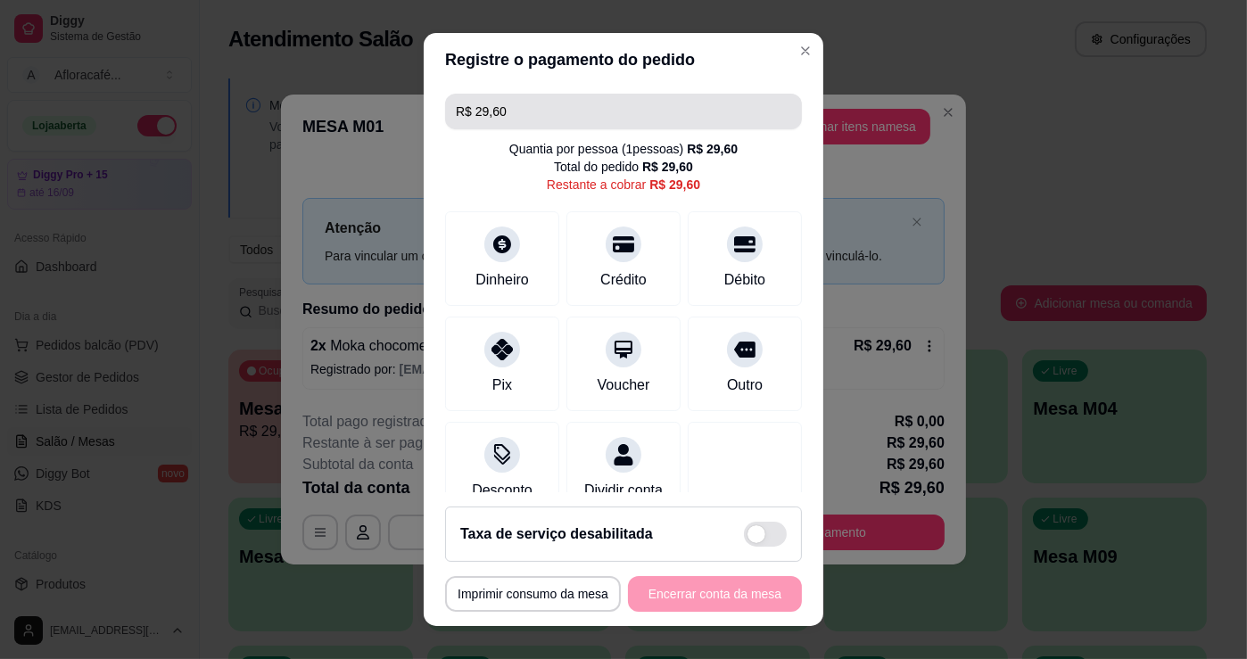
click at [718, 128] on input "R$ 29,60" at bounding box center [623, 112] width 335 height 36
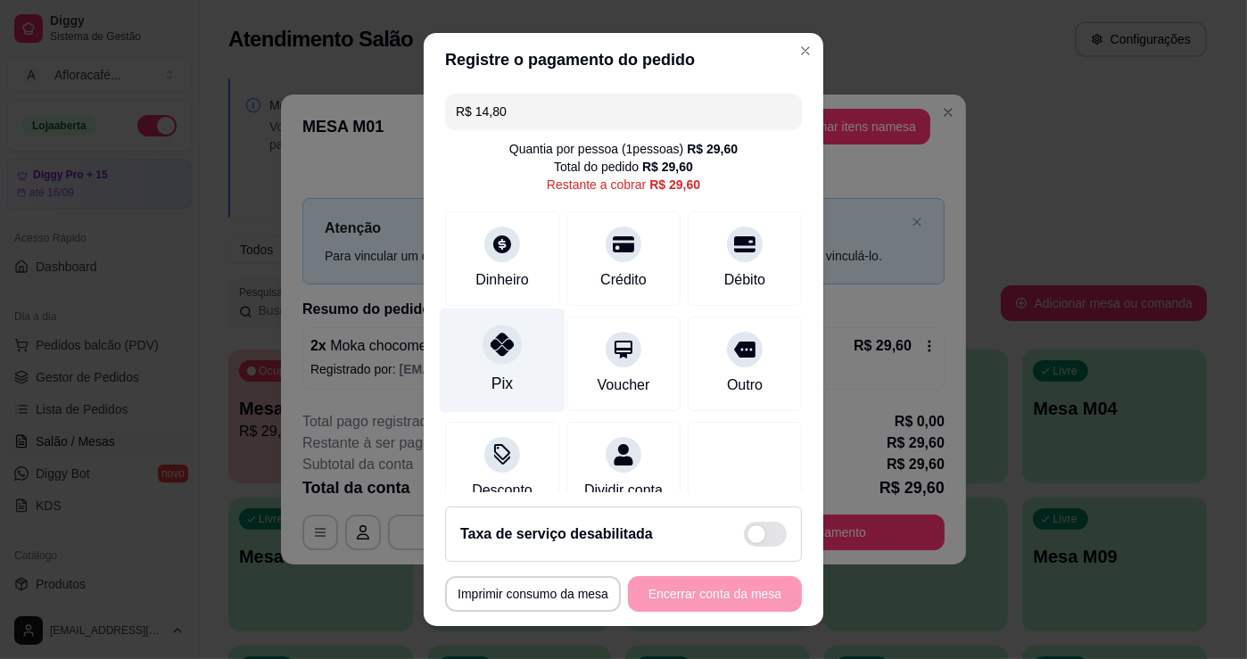
click at [513, 360] on div "Pix" at bounding box center [503, 361] width 126 height 104
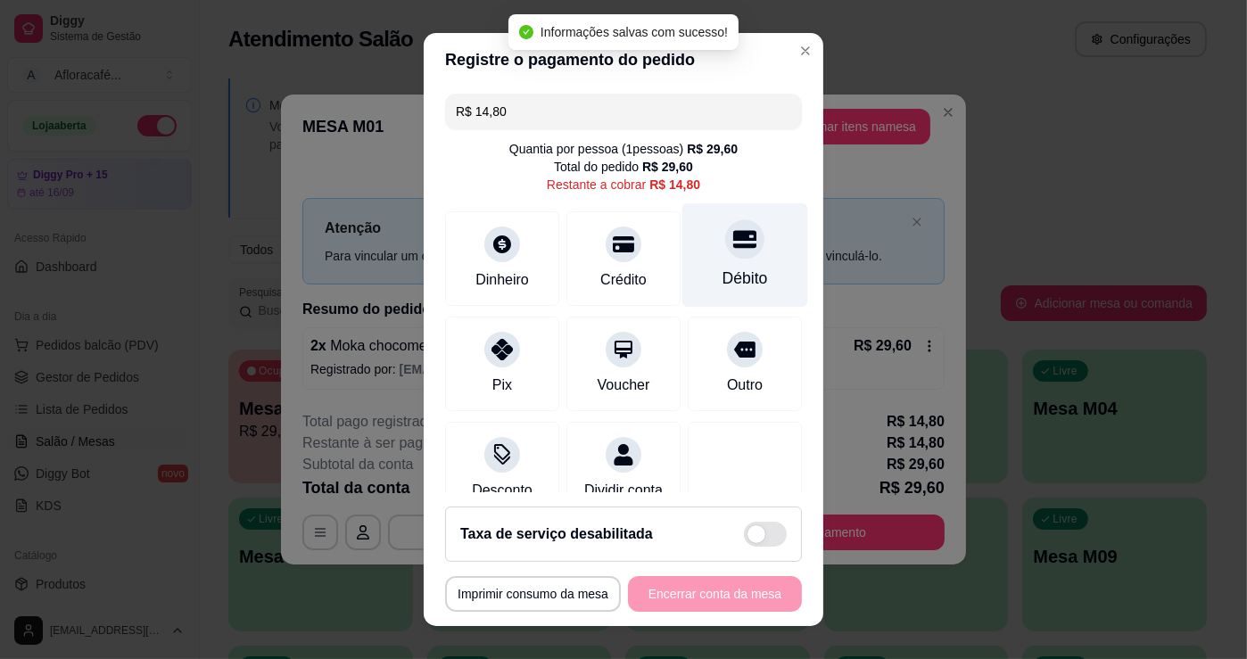
click at [713, 261] on div "Débito" at bounding box center [745, 255] width 126 height 104
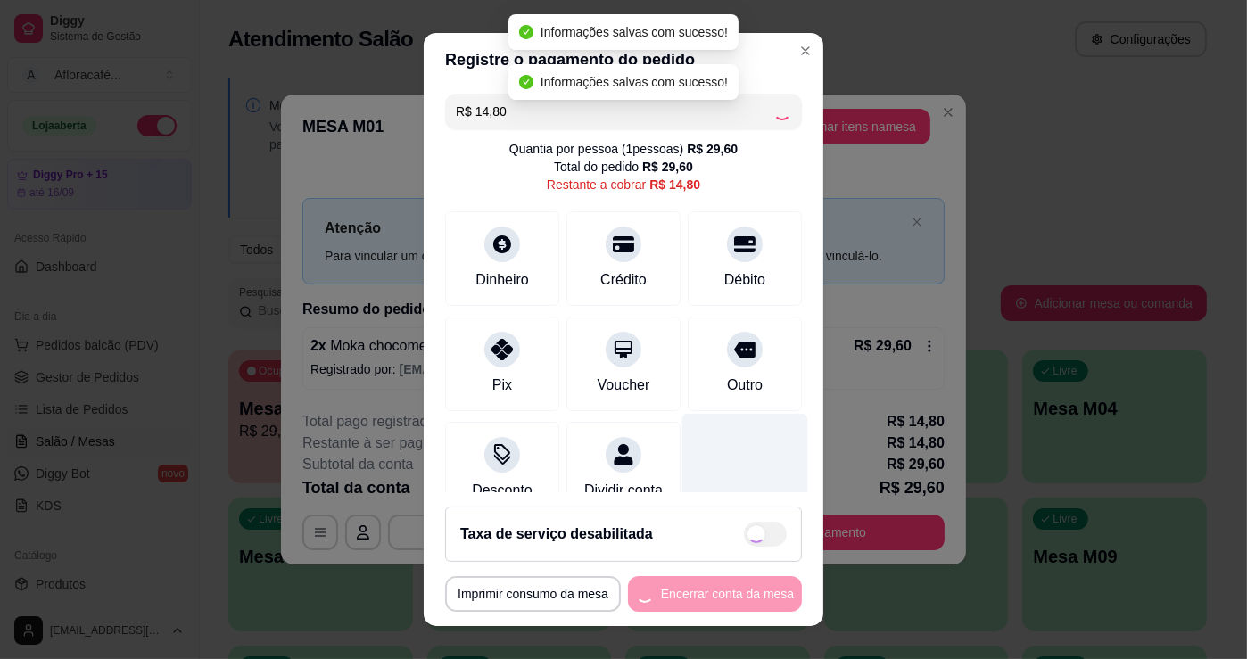
type input "R$ 0,00"
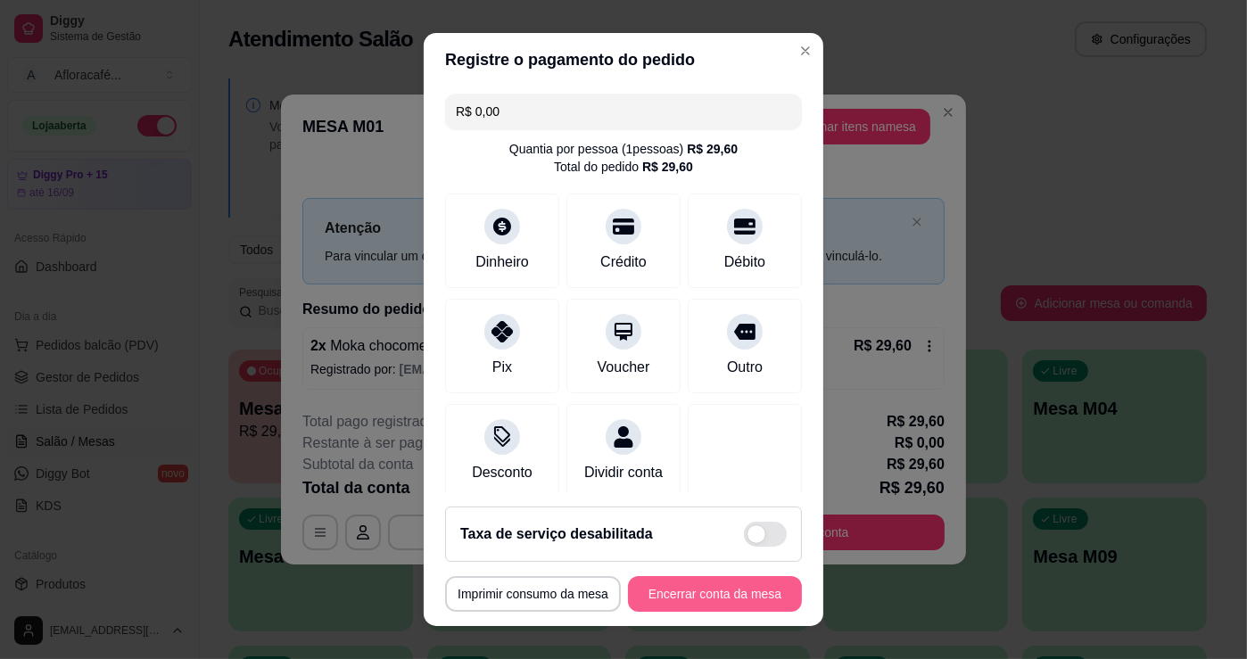
drag, startPoint x: 749, startPoint y: 573, endPoint x: 750, endPoint y: 582, distance: 9.0
click at [752, 575] on footer "**********" at bounding box center [624, 559] width 400 height 134
click at [748, 589] on button "Encerrar conta da mesa" at bounding box center [715, 594] width 174 height 36
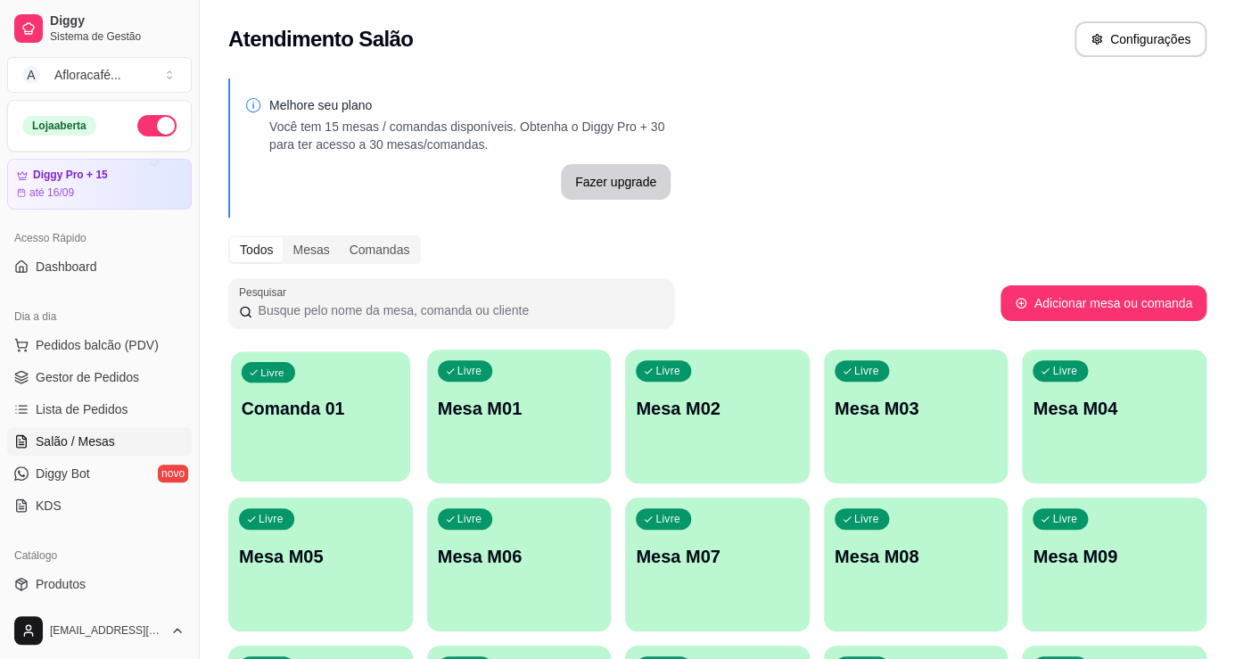
click at [297, 477] on div "button" at bounding box center [320, 470] width 178 height 21
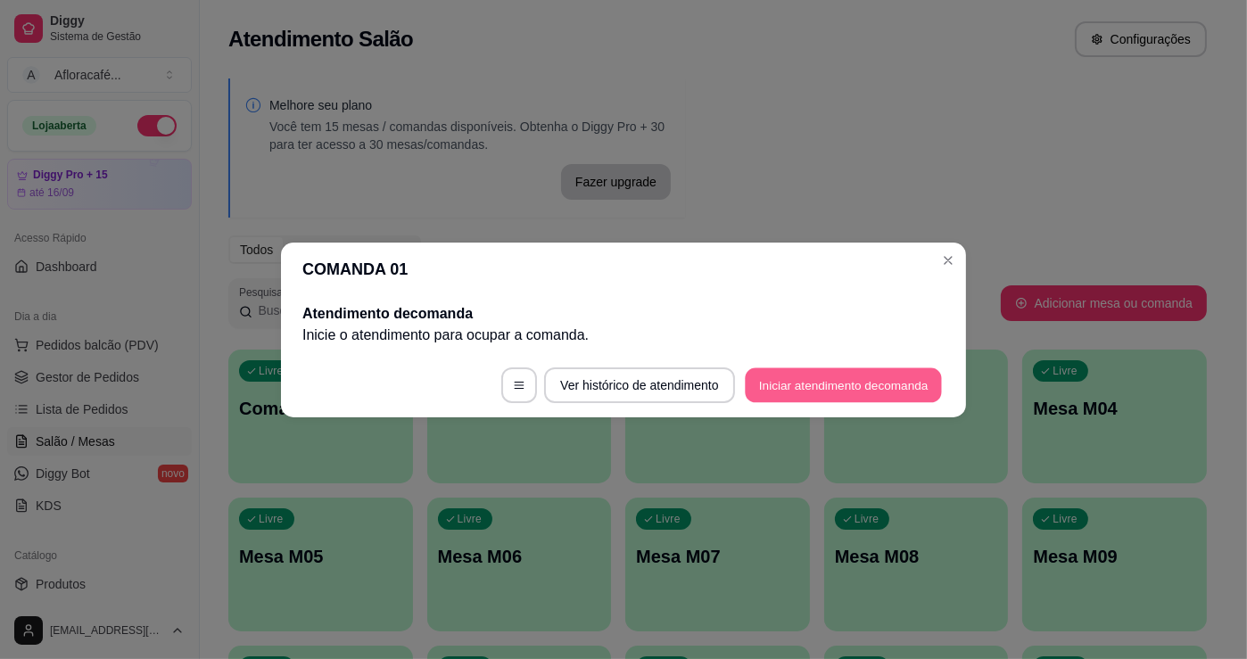
click at [817, 387] on button "Iniciar atendimento de comanda" at bounding box center [843, 384] width 197 height 35
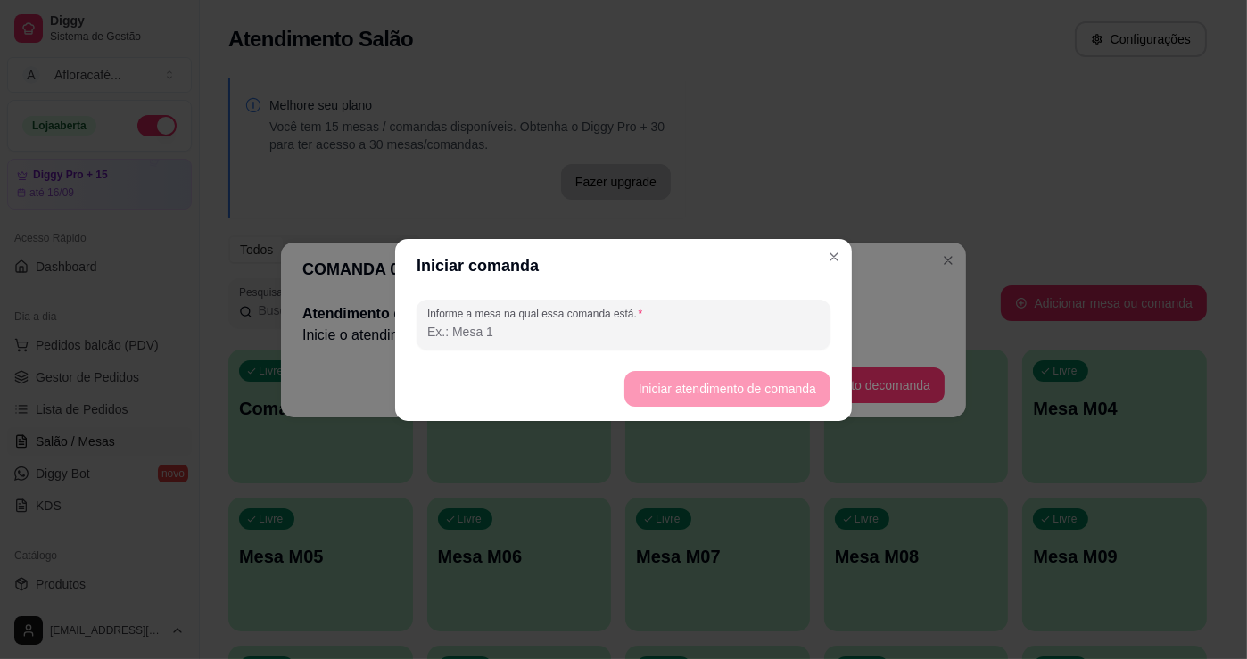
click at [682, 329] on input "Informe a mesa na qual essa comanda está." at bounding box center [623, 332] width 392 height 18
type input "1"
click at [802, 367] on footer "Iniciar atendimento de comanda" at bounding box center [623, 389] width 457 height 64
click at [791, 396] on button "Iniciar atendimento de comanda" at bounding box center [727, 389] width 206 height 36
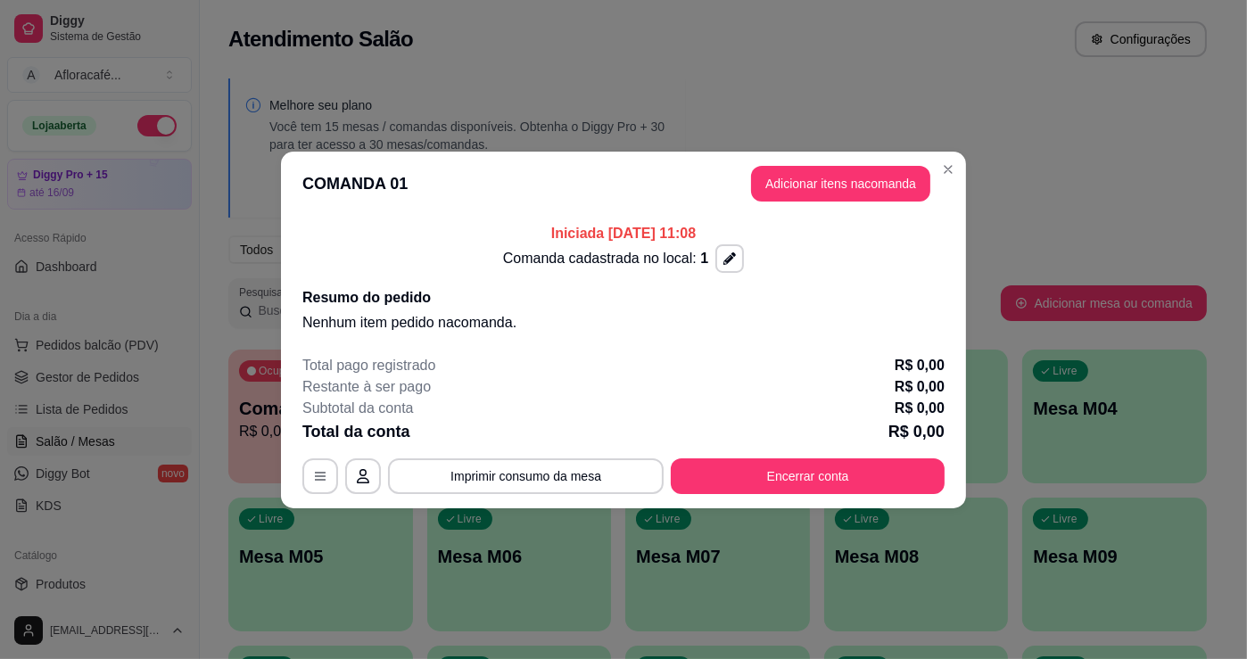
drag, startPoint x: 837, startPoint y: 152, endPoint x: 831, endPoint y: 172, distance: 21.4
click at [835, 160] on header "COMANDA 01 Adicionar itens na comanda" at bounding box center [623, 184] width 685 height 64
click at [831, 173] on button "Adicionar itens na comanda" at bounding box center [840, 184] width 179 height 36
click at [352, 133] on input "Pesquisa" at bounding box center [429, 125] width 758 height 18
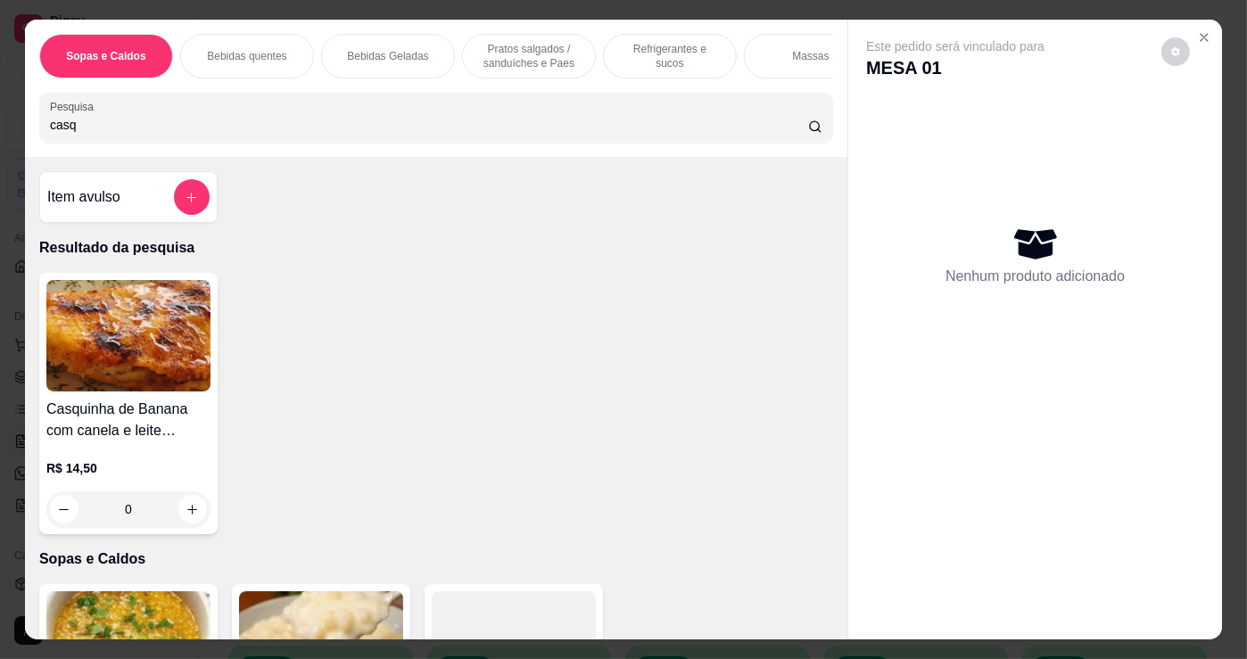
type input "casq"
click at [181, 522] on div "0" at bounding box center [128, 509] width 164 height 36
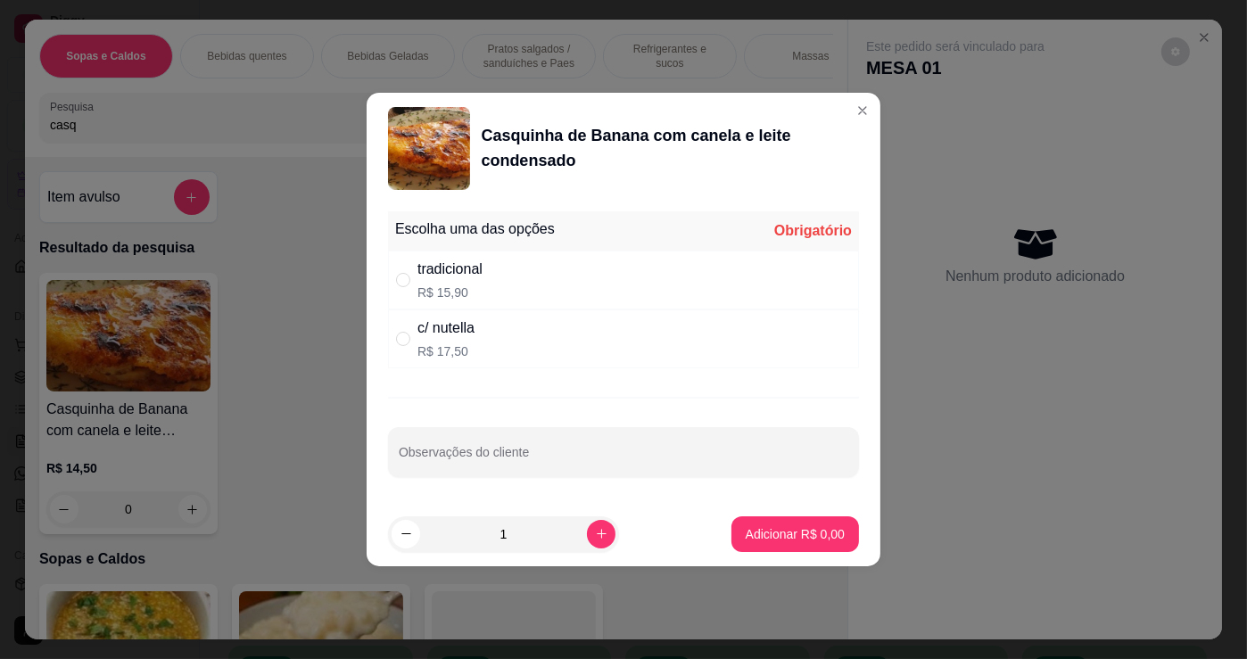
drag, startPoint x: 598, startPoint y: 302, endPoint x: 656, endPoint y: 459, distance: 167.3
click at [600, 308] on div "tradicional R$ 15,90" at bounding box center [623, 280] width 471 height 59
radio input "true"
click at [732, 549] on button "Adicionar R$ 15,90" at bounding box center [791, 533] width 131 height 35
type input "1"
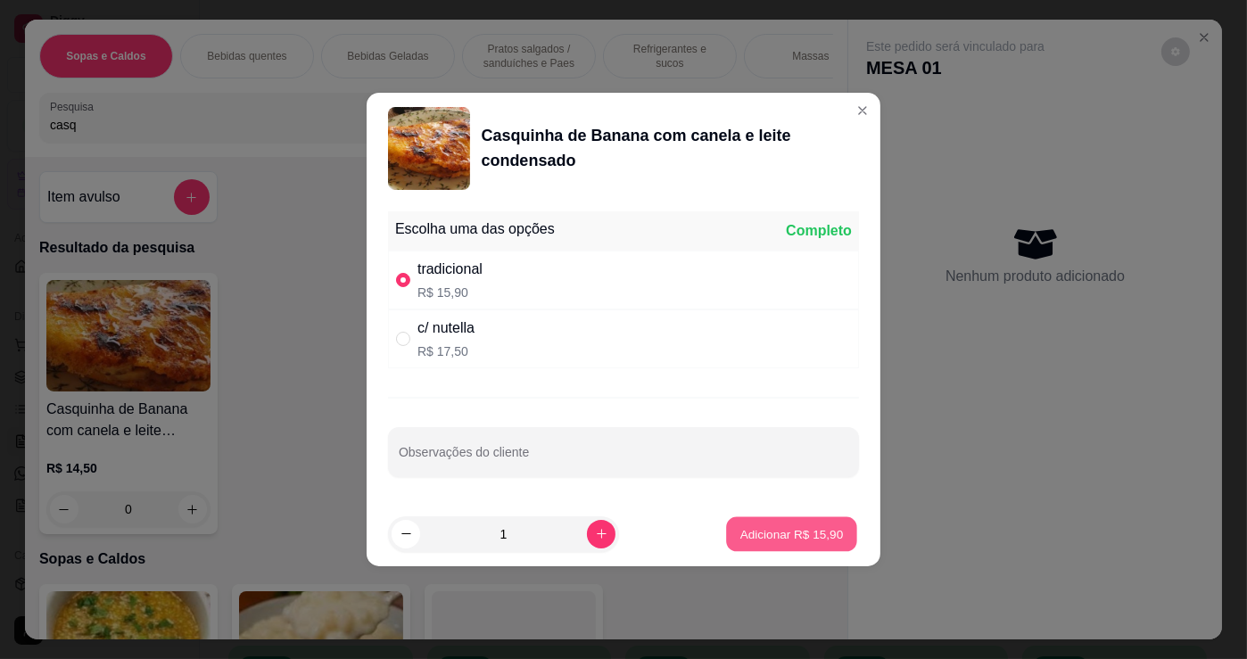
type input "1"
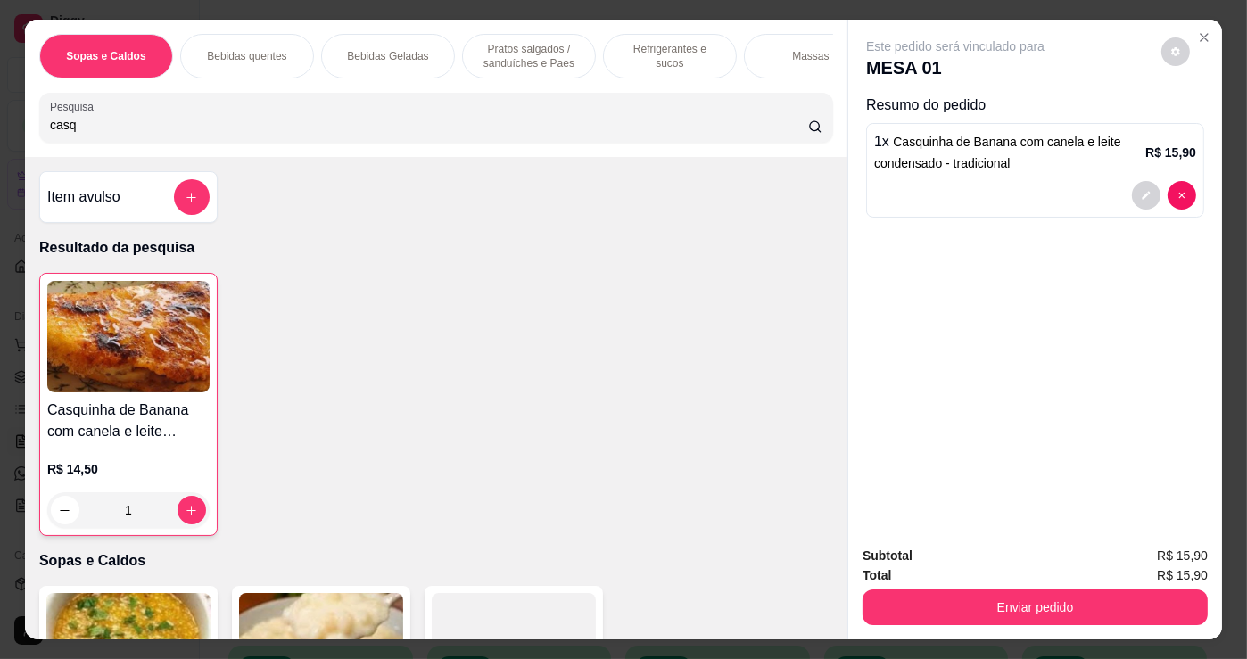
drag, startPoint x: 251, startPoint y: 47, endPoint x: 573, endPoint y: 483, distance: 542.5
click at [253, 49] on p "Bebidas quentes" at bounding box center [246, 56] width 79 height 14
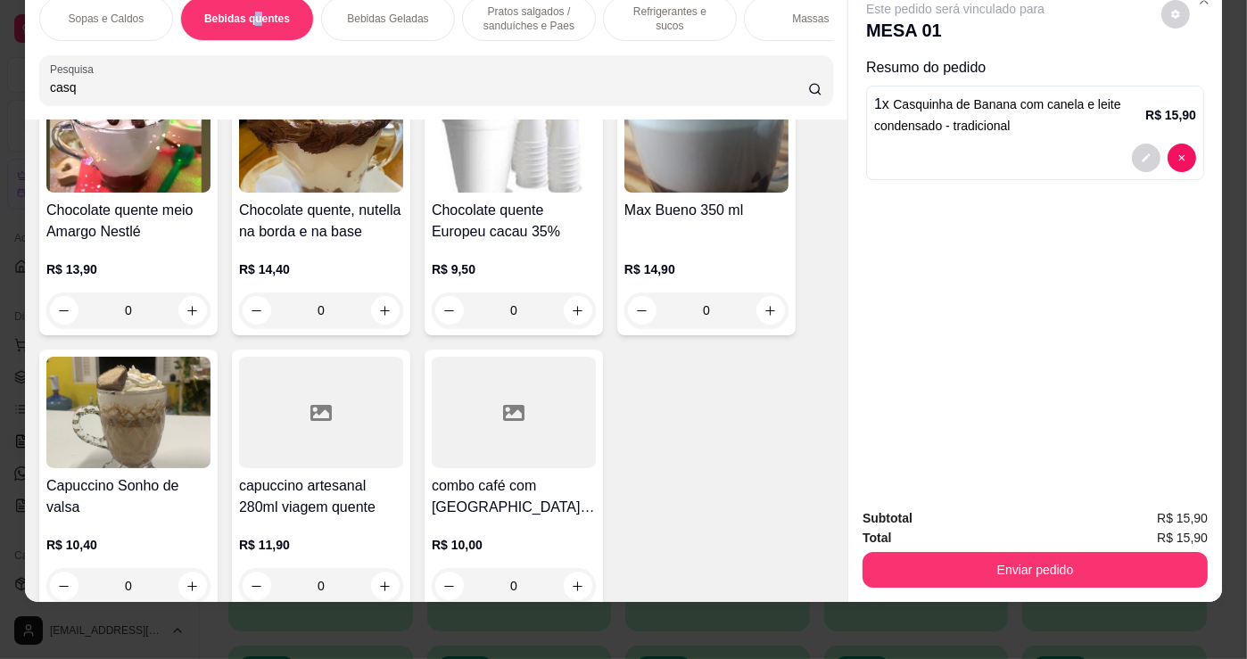
scroll to position [2326, 0]
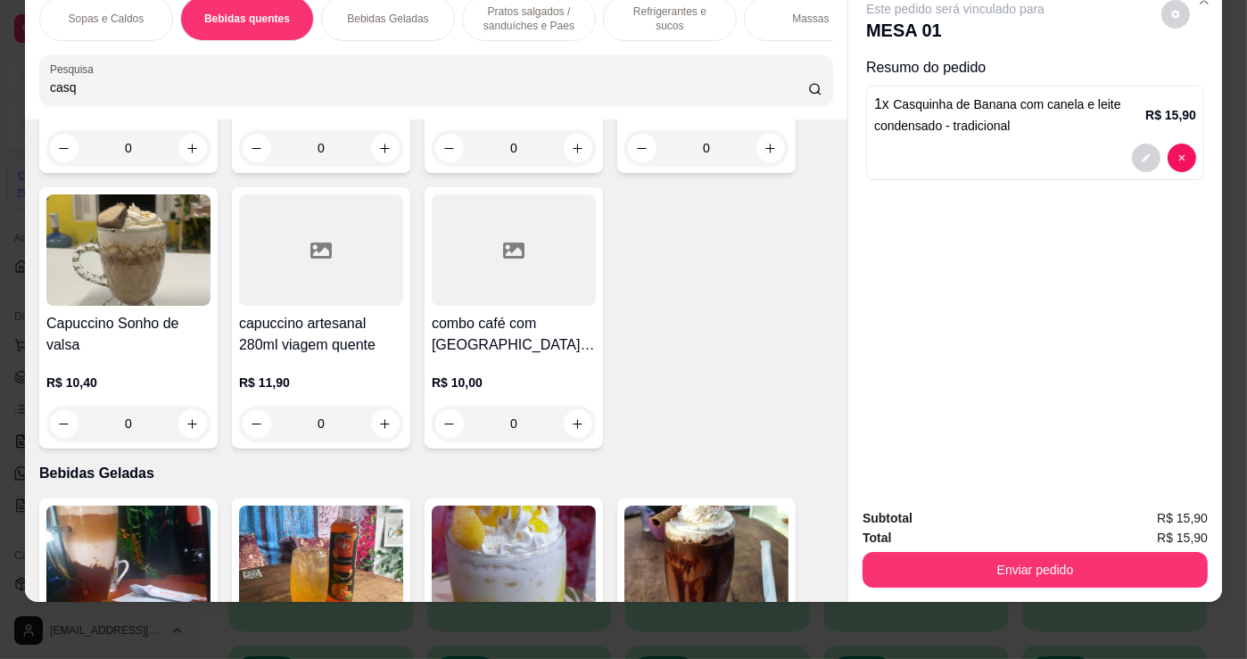
click at [380, 411] on div "0" at bounding box center [321, 424] width 164 height 36
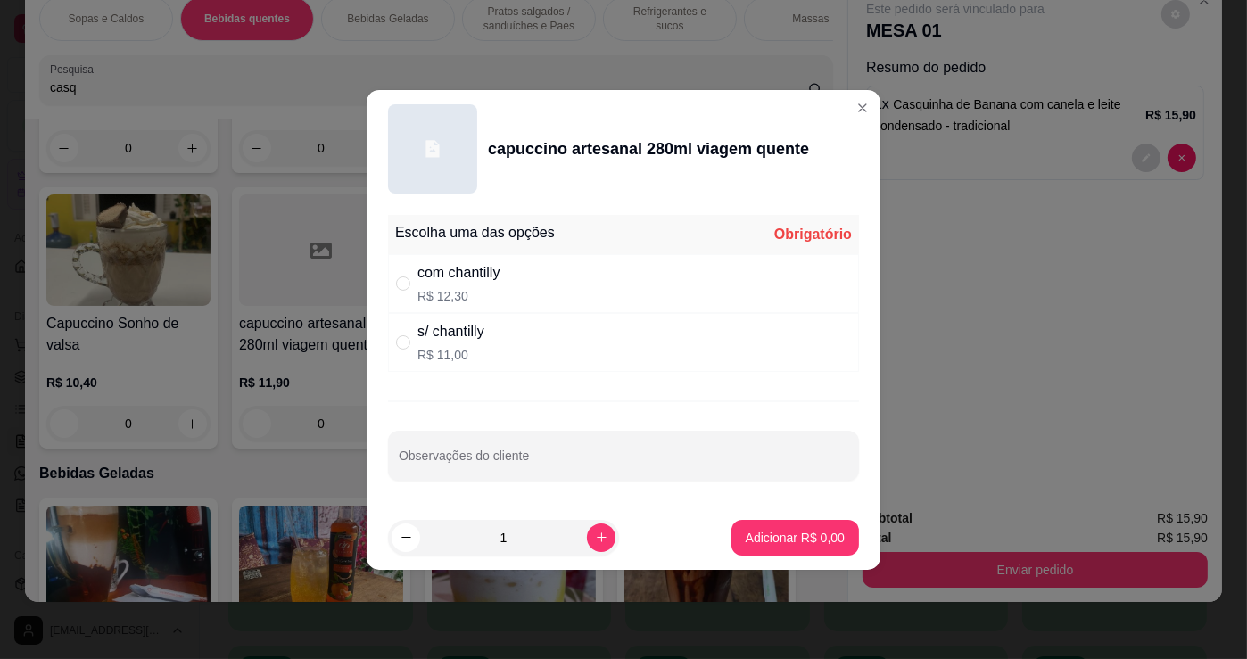
click at [508, 339] on div "s/ chantilly R$ 11,00" at bounding box center [623, 342] width 471 height 59
radio input "true"
drag, startPoint x: 654, startPoint y: 250, endPoint x: 663, endPoint y: 306, distance: 56.9
click at [654, 261] on div "Escolha uma das opções Completo com chantilly R$ 12,30 s/ chantilly R$ 11,00" at bounding box center [623, 293] width 471 height 157
click at [663, 306] on div "com chantilly R$ 12,30" at bounding box center [623, 283] width 471 height 59
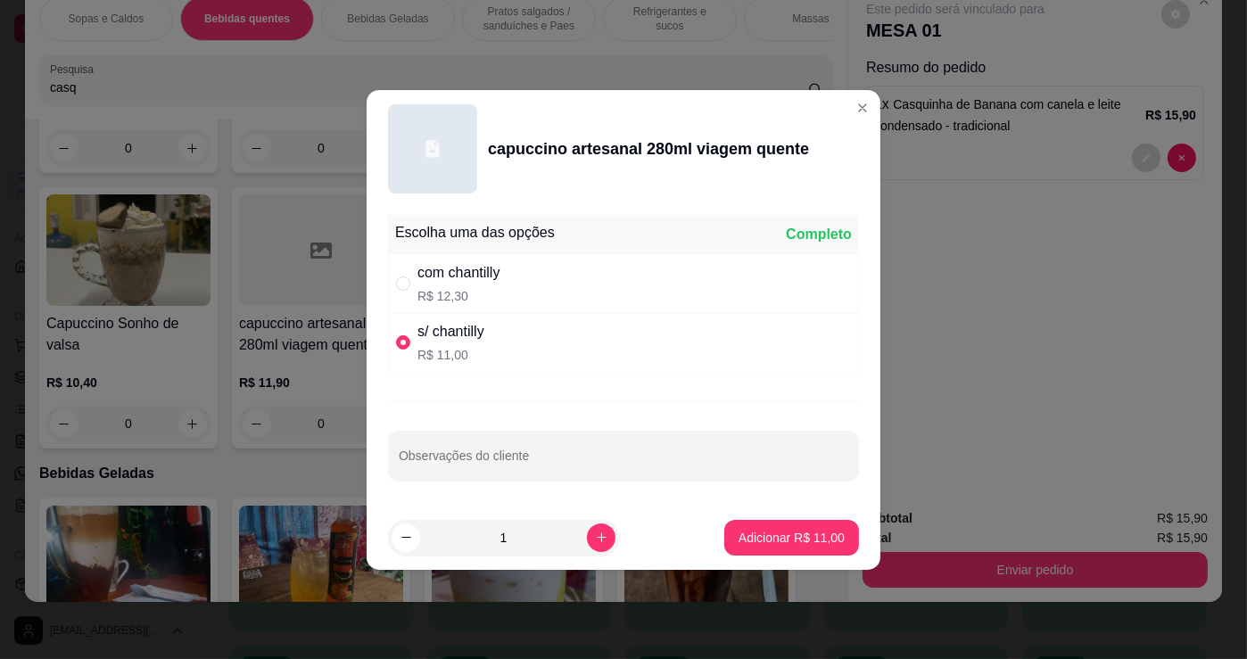
radio input "true"
radio input "false"
click at [778, 540] on p "Adicionar R$ 12,30" at bounding box center [791, 538] width 106 height 18
type input "1"
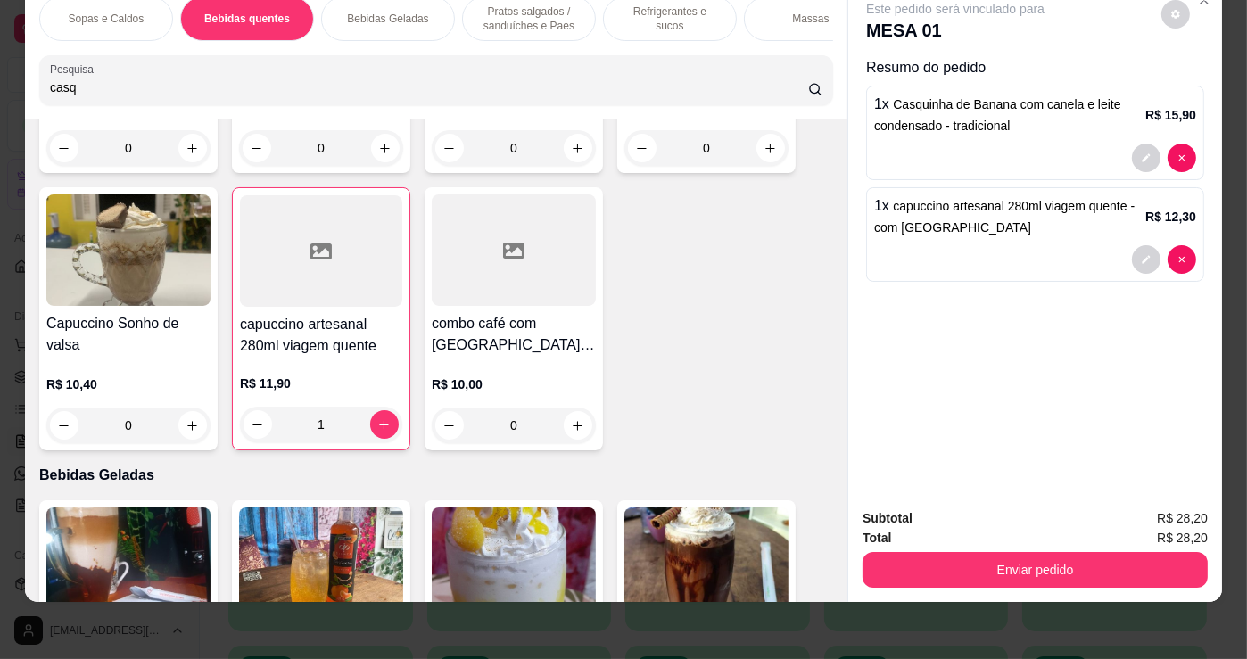
click at [511, 21] on div "Pratos salgados / sanduíches e Paes" at bounding box center [529, 18] width 134 height 45
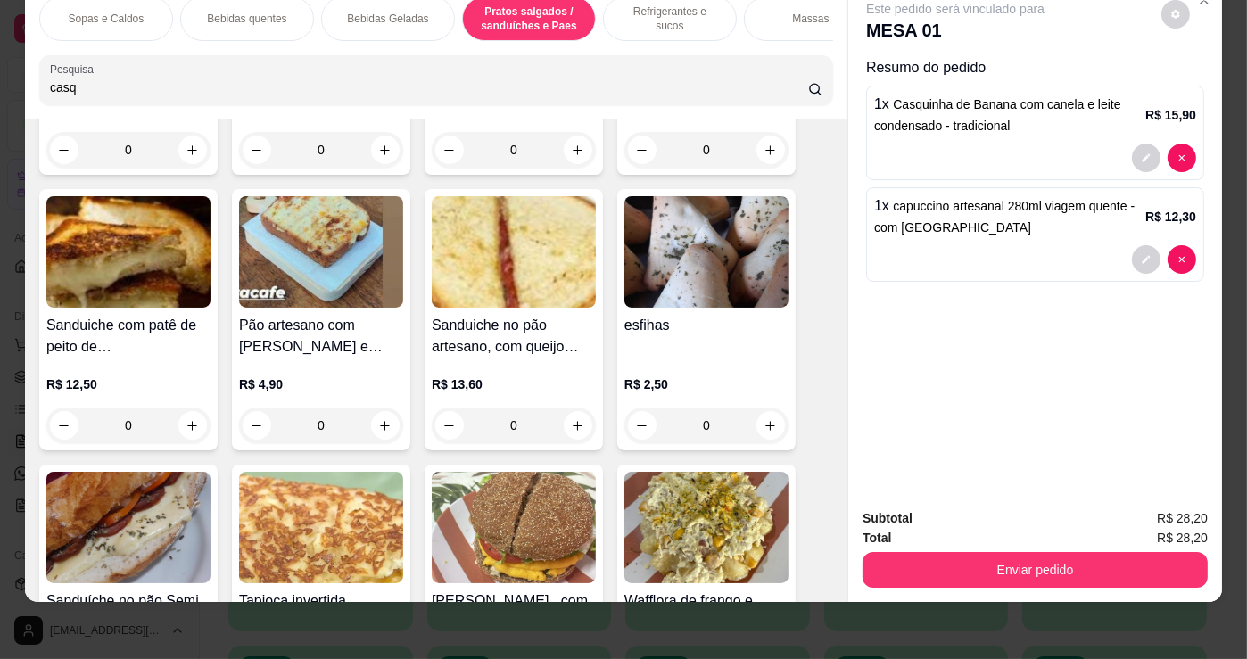
scroll to position [5078, 0]
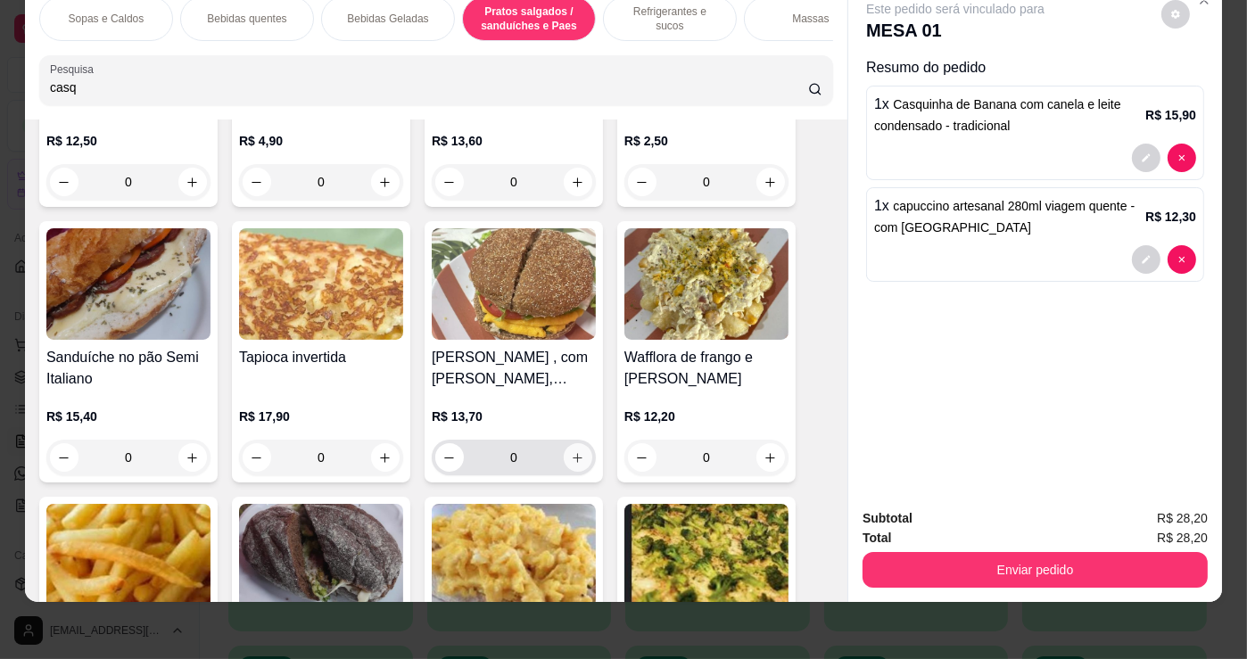
click at [575, 454] on icon "increase-product-quantity" at bounding box center [577, 457] width 13 height 13
type input "1"
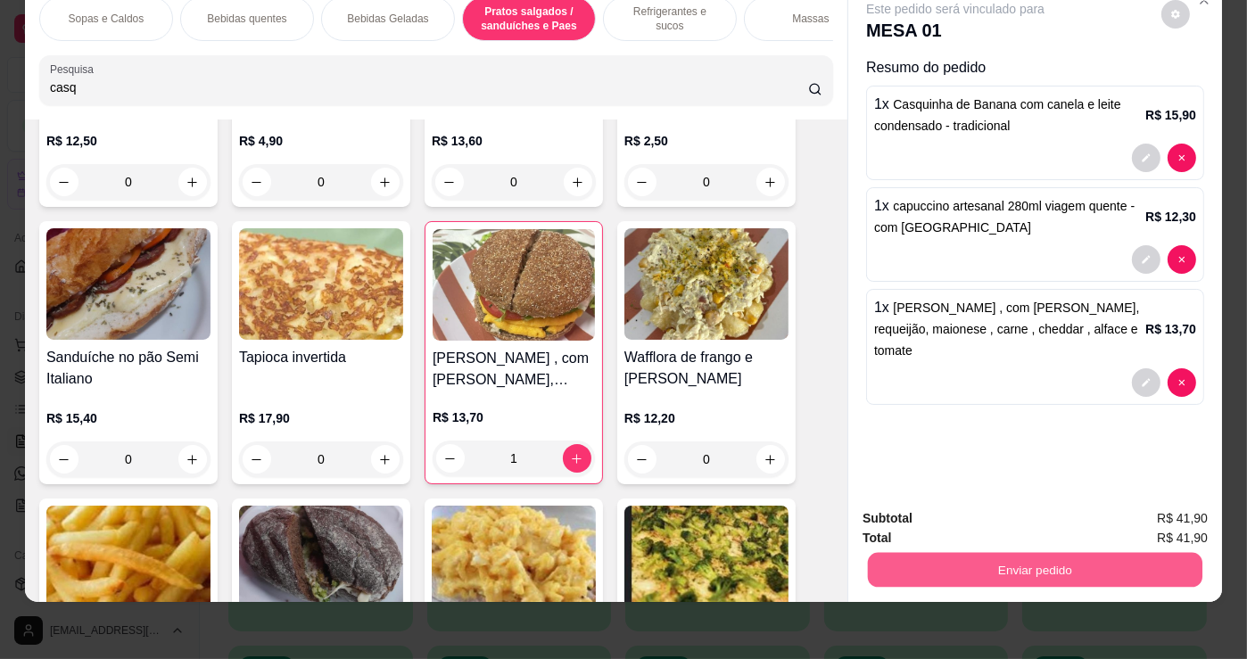
click at [1133, 552] on button "Enviar pedido" at bounding box center [1035, 569] width 334 height 35
click at [966, 506] on button "Não registrar e enviar pedido" at bounding box center [976, 513] width 180 height 33
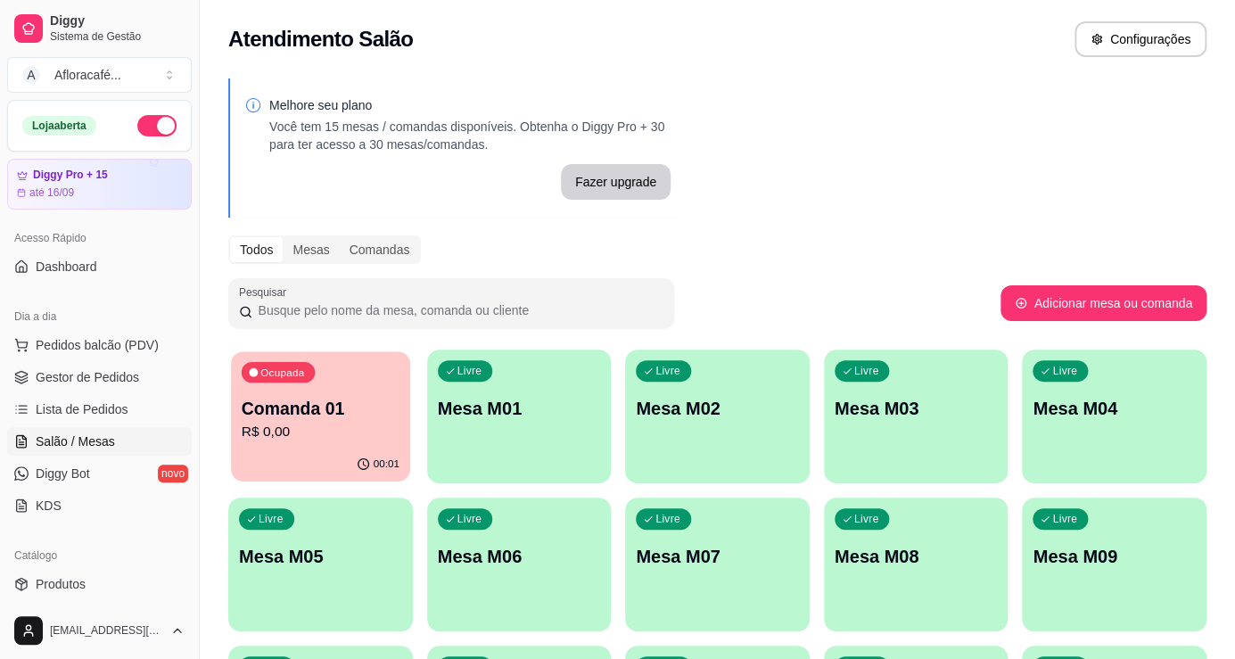
click at [332, 381] on div "Ocupada Comanda 01 R$ 0,00" at bounding box center [320, 399] width 178 height 96
click at [338, 387] on div "Ocupada Comanda 01 R$ 0,00" at bounding box center [320, 399] width 178 height 96
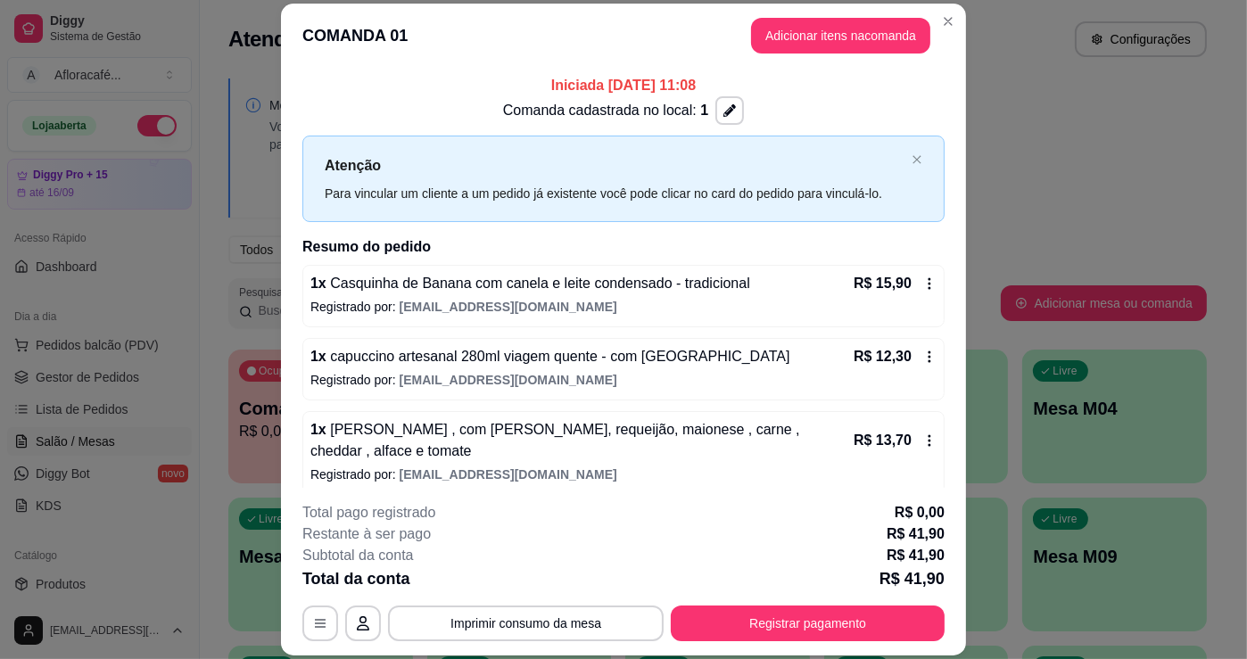
scroll to position [12, 0]
